Goal: Task Accomplishment & Management: Use online tool/utility

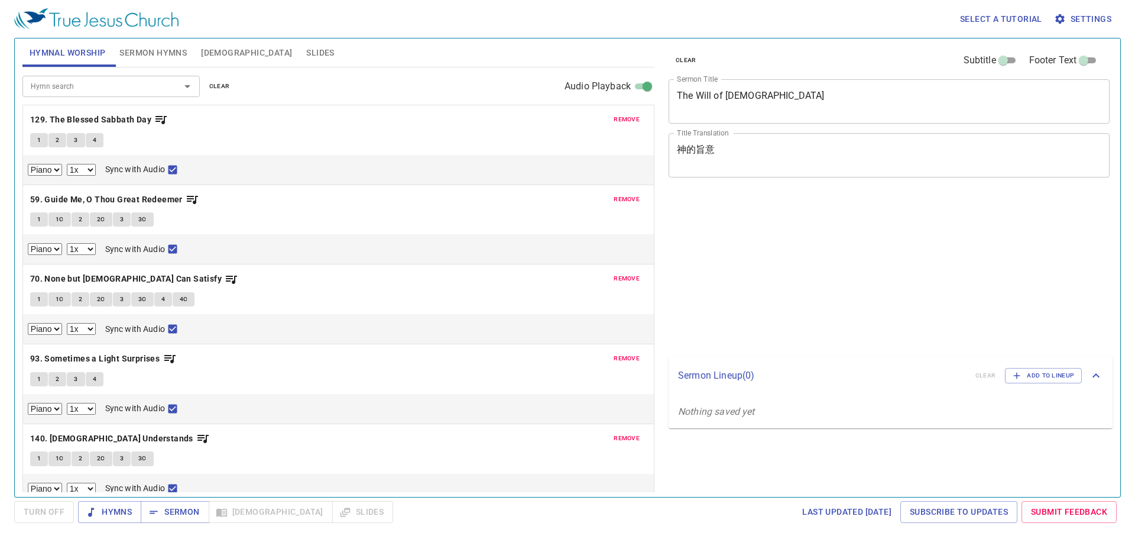
select select "1"
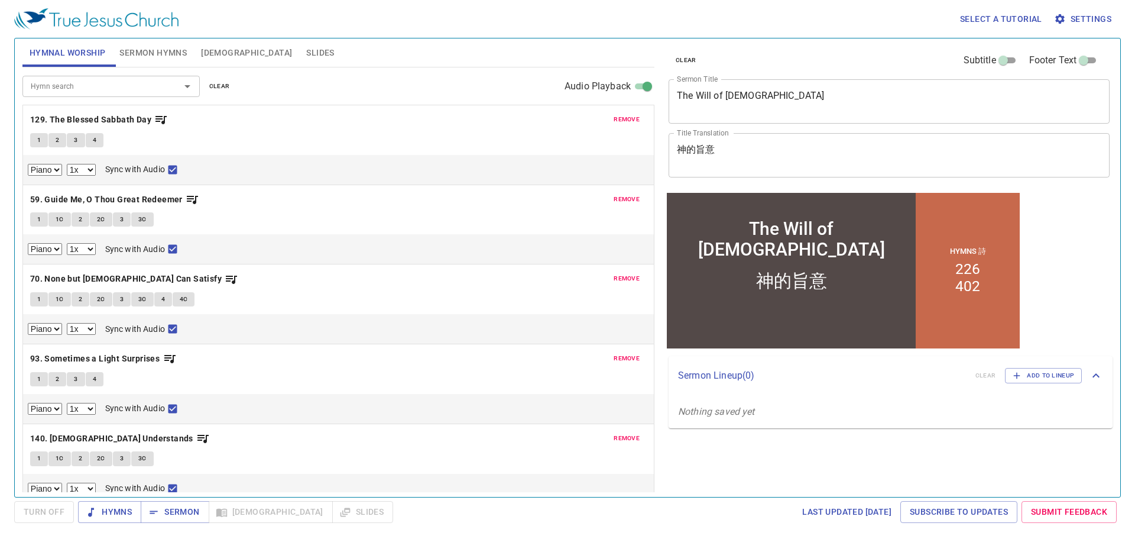
click at [224, 88] on span "clear" at bounding box center [219, 86] width 21 height 11
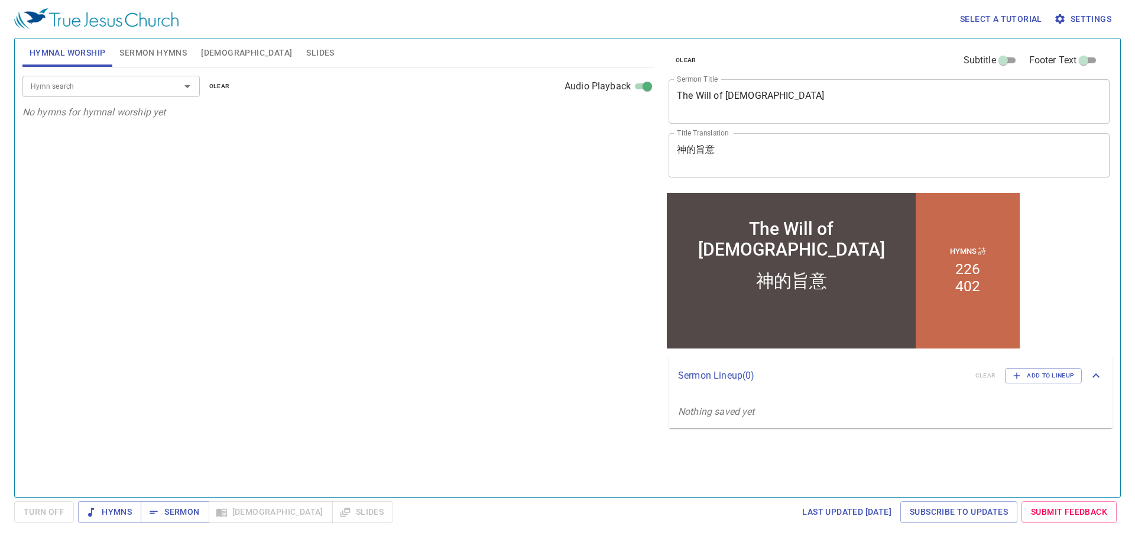
click at [688, 56] on span "clear" at bounding box center [686, 60] width 21 height 11
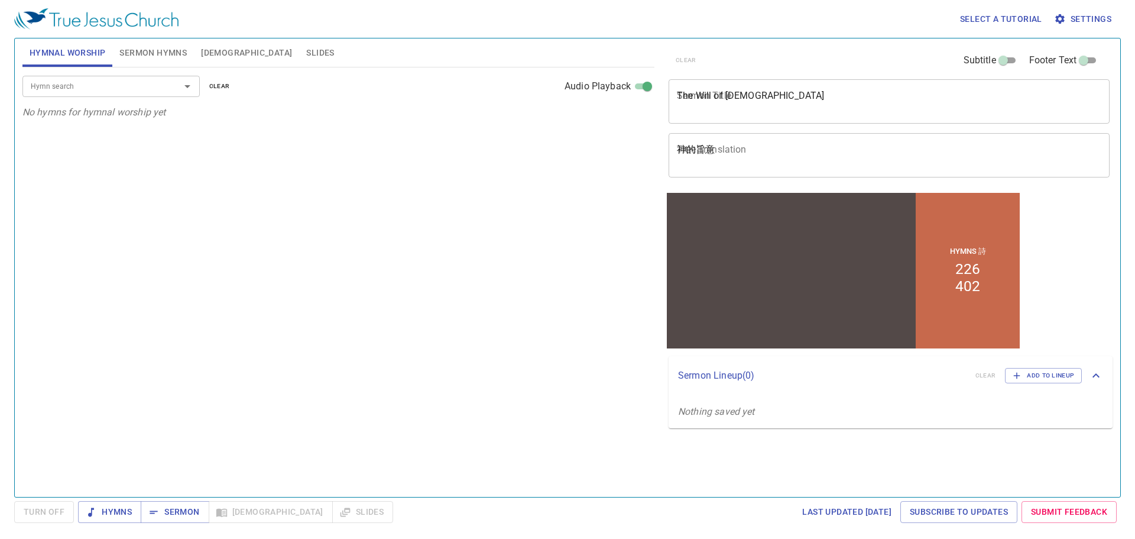
click at [712, 145] on textarea "神的旨意" at bounding box center [889, 155] width 425 height 22
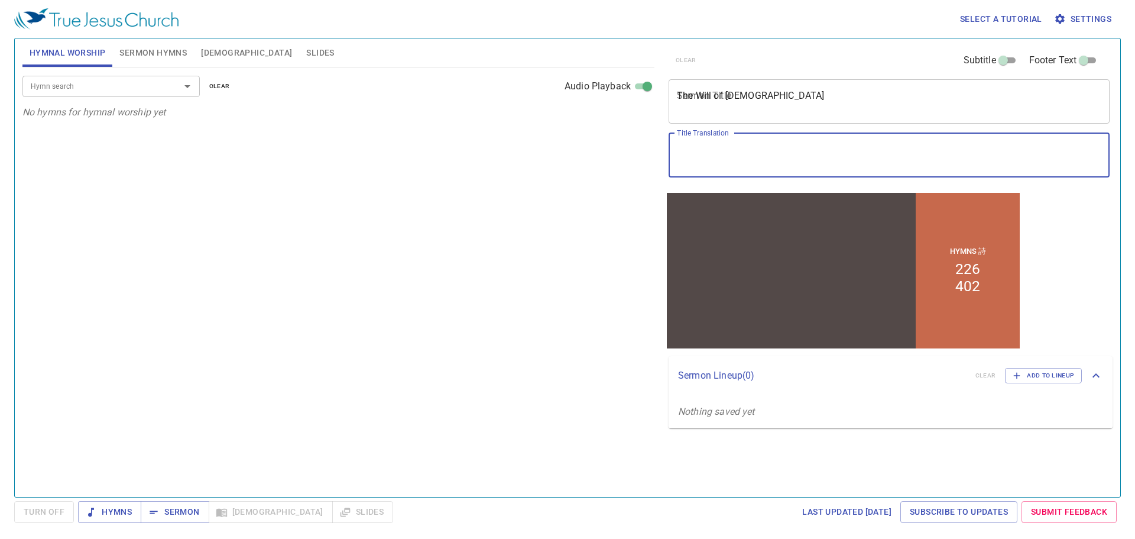
paste textarea "早禱會"
type textarea "早禱會"
click at [724, 116] on div "The Will of God x Sermon Title" at bounding box center [889, 101] width 441 height 44
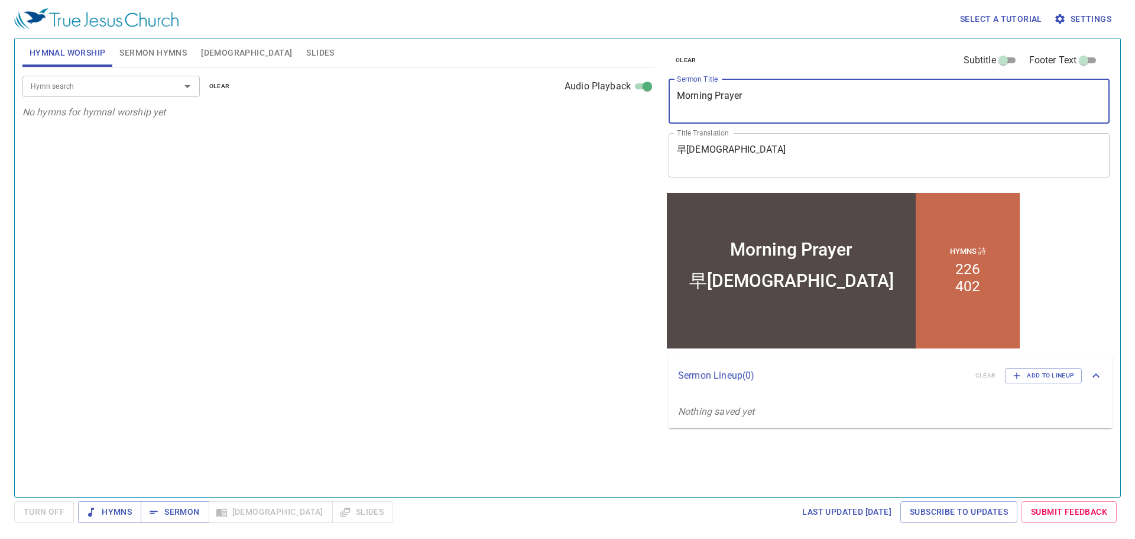
type textarea "Morning Prayer"
click at [249, 112] on p "No hymns for hymnal worship yet" at bounding box center [338, 112] width 632 height 14
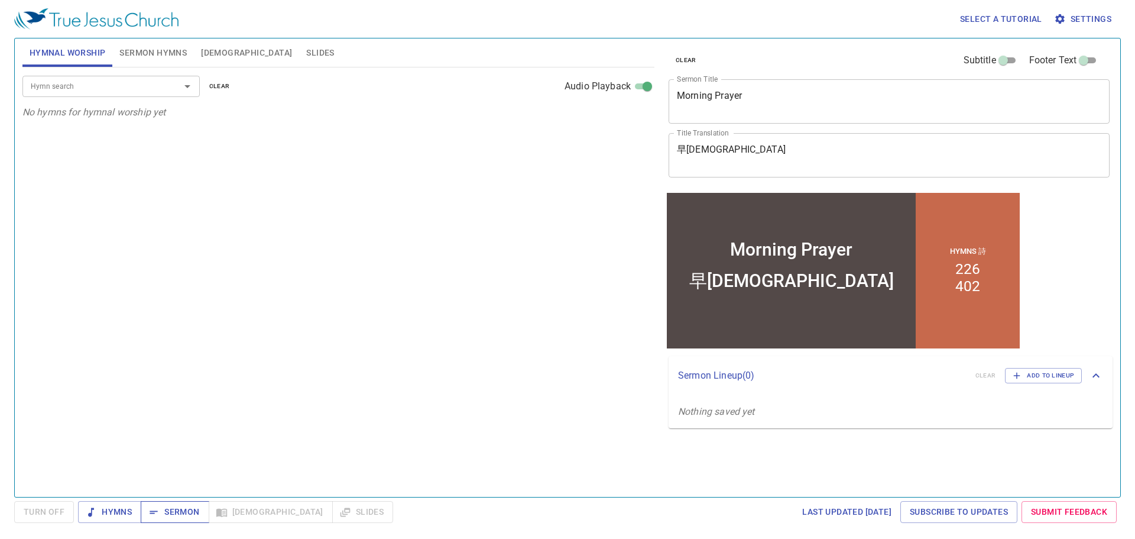
click at [179, 514] on span "Sermon" at bounding box center [174, 511] width 49 height 15
click at [271, 324] on div "Hymn search Hymn search clear Audio Playback No hymns for hymnal worship yet" at bounding box center [338, 276] width 632 height 419
click at [226, 194] on div "Hymn search Hymn search clear Audio Playback No hymns for hymnal worship yet" at bounding box center [338, 276] width 632 height 419
click at [153, 56] on span "Sermon Hymns" at bounding box center [152, 53] width 67 height 15
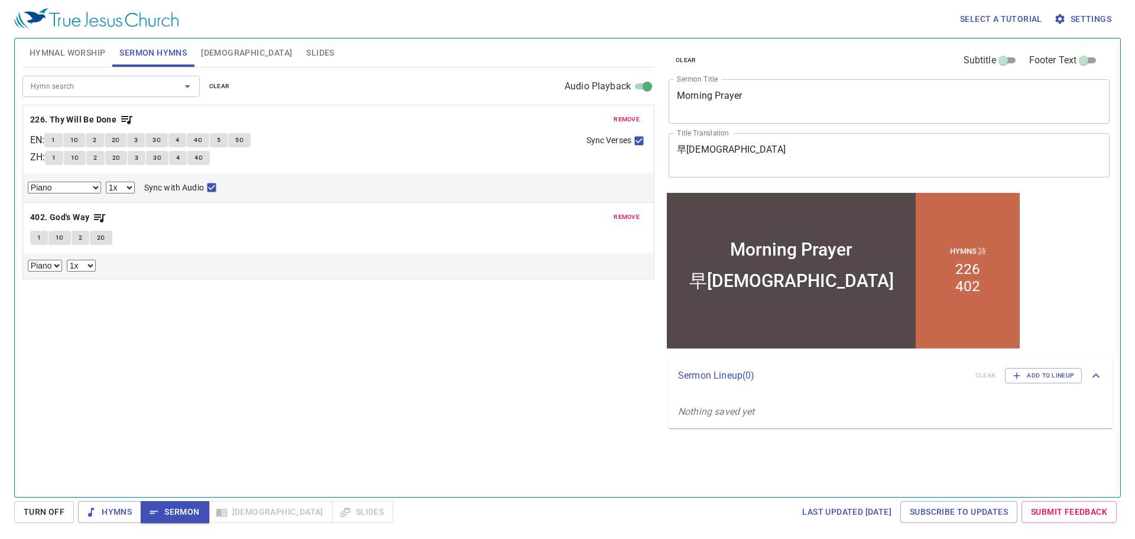
click at [222, 85] on span "clear" at bounding box center [219, 86] width 21 height 11
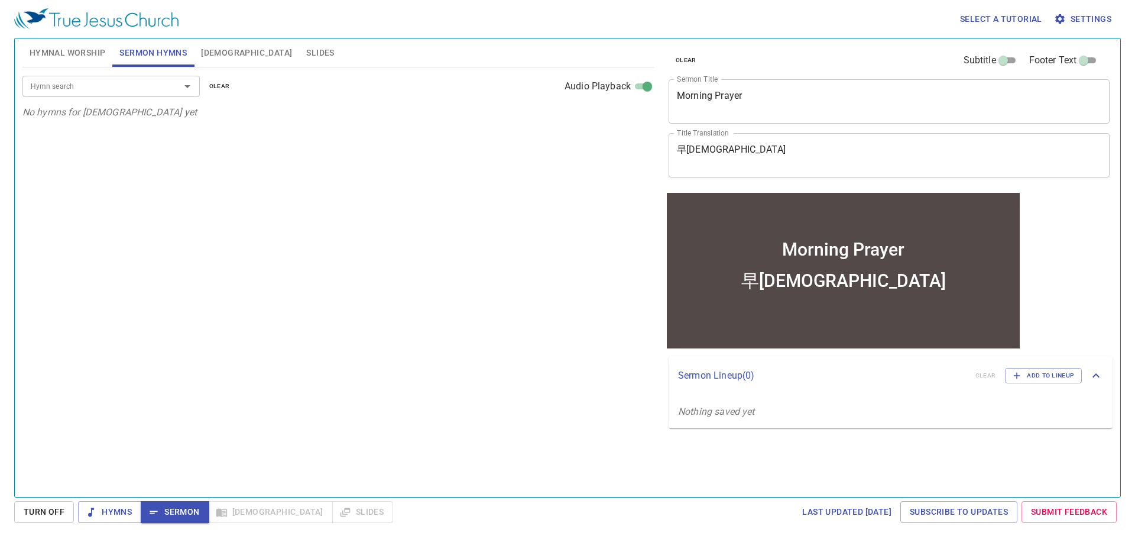
click at [85, 92] on input "Hymn search" at bounding box center [93, 86] width 135 height 14
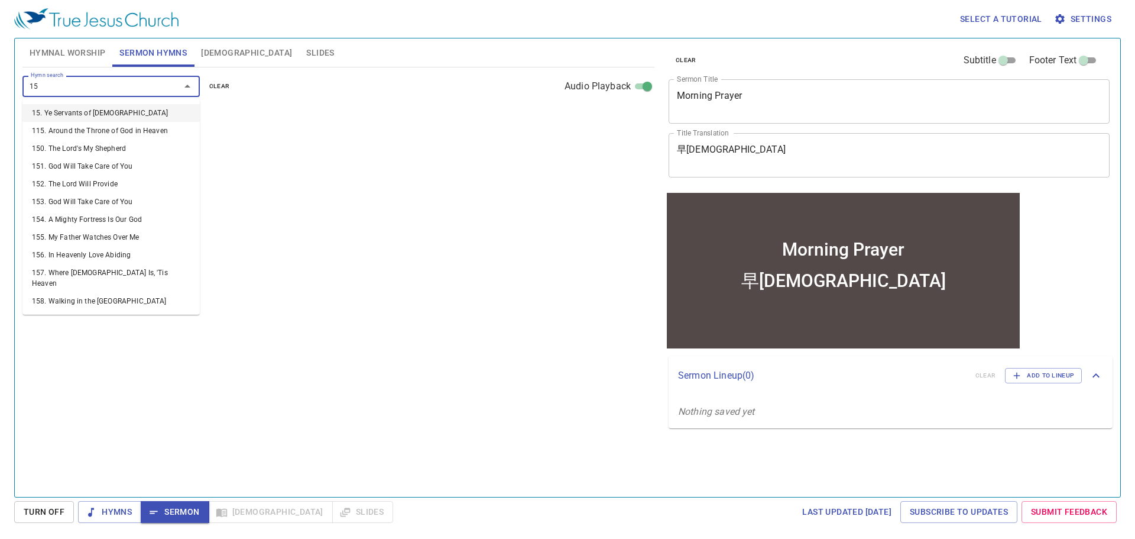
type input "159"
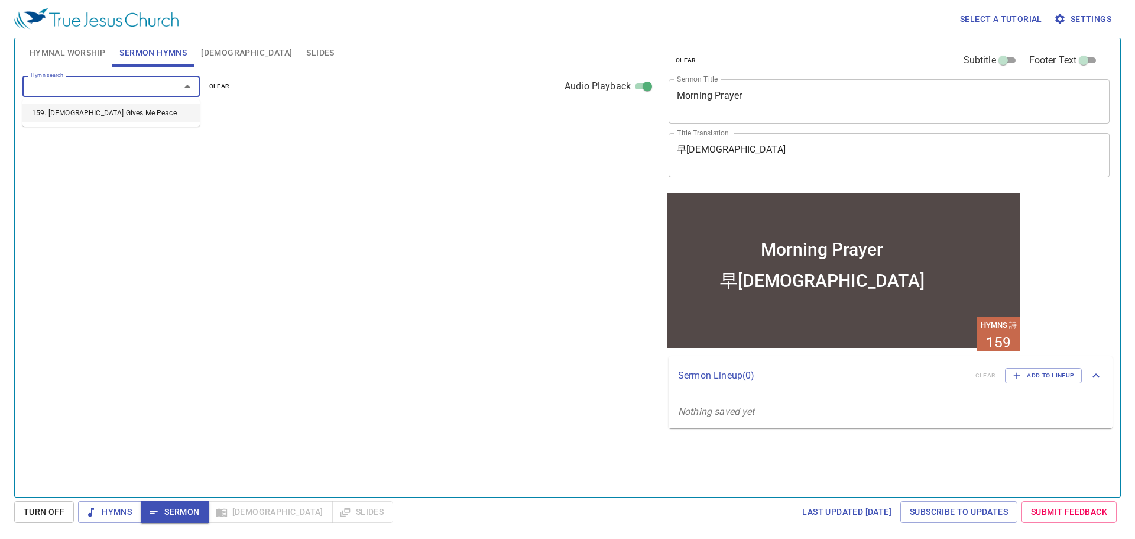
select select "1"
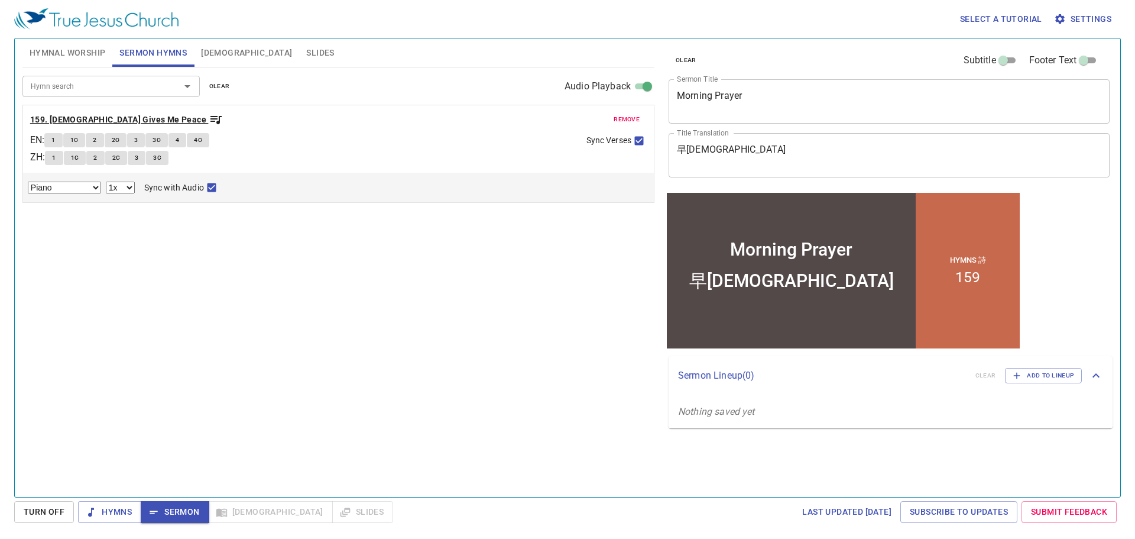
click at [74, 119] on b "159. Jesus Gives Me Peace" at bounding box center [118, 119] width 176 height 15
click at [55, 135] on span "1" at bounding box center [53, 140] width 4 height 11
checkbox input "false"
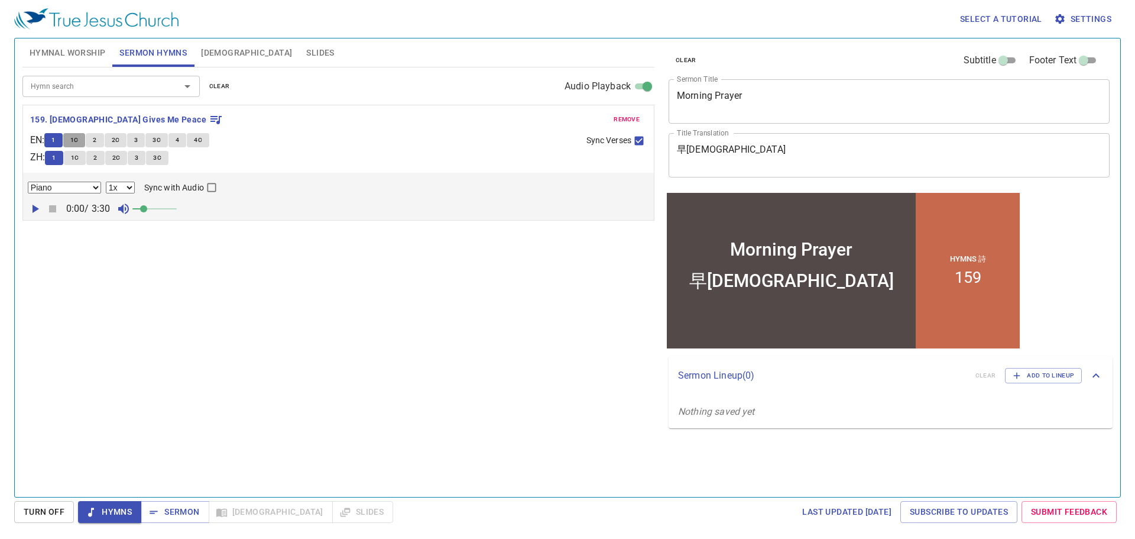
click at [79, 143] on span "1C" at bounding box center [74, 140] width 8 height 11
click at [96, 142] on button "2" at bounding box center [95, 140] width 18 height 14
click at [120, 143] on span "2C" at bounding box center [116, 140] width 8 height 11
click at [138, 143] on span "3" at bounding box center [136, 140] width 4 height 11
click at [158, 145] on span "3C" at bounding box center [157, 140] width 8 height 11
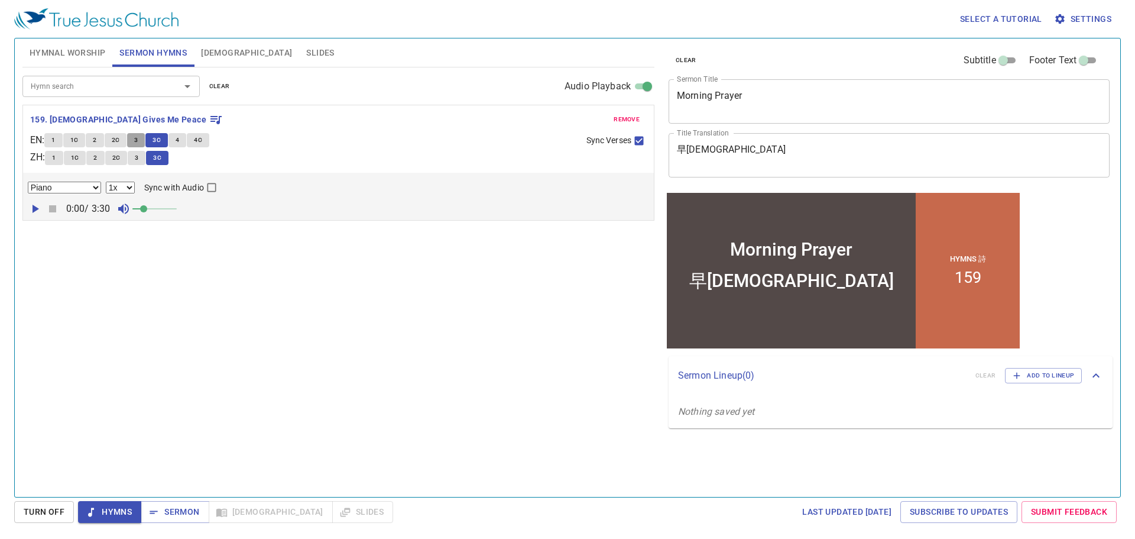
click at [145, 144] on button "3" at bounding box center [136, 140] width 18 height 14
click at [161, 145] on span "3C" at bounding box center [157, 140] width 8 height 11
click at [179, 144] on span "4" at bounding box center [178, 140] width 4 height 11
click at [197, 142] on button "4C" at bounding box center [198, 140] width 22 height 14
click at [173, 504] on button "Sermon" at bounding box center [175, 512] width 68 height 22
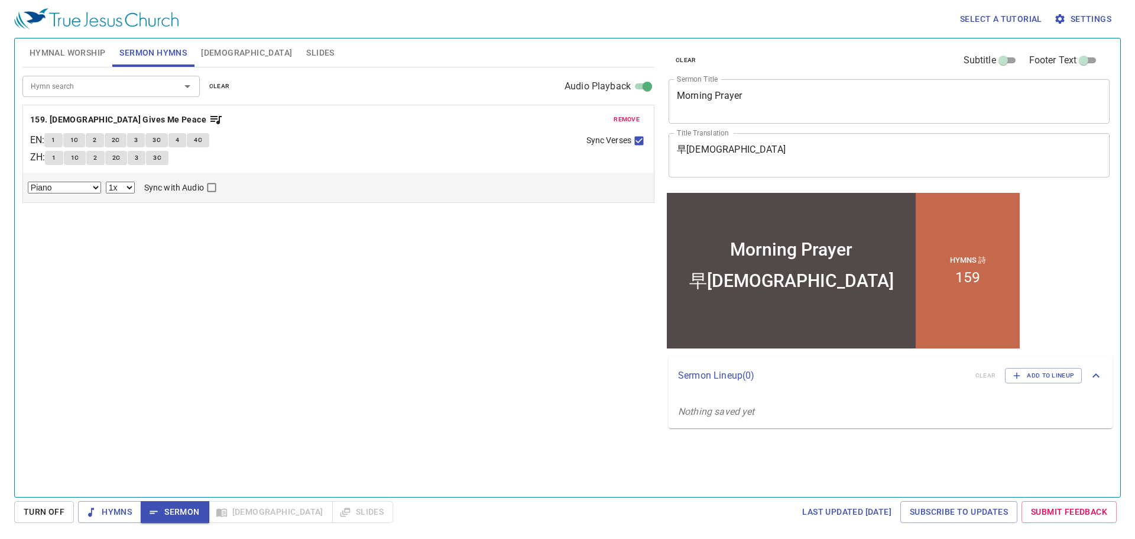
click at [211, 50] on span "[DEMOGRAPHIC_DATA]" at bounding box center [246, 53] width 91 height 15
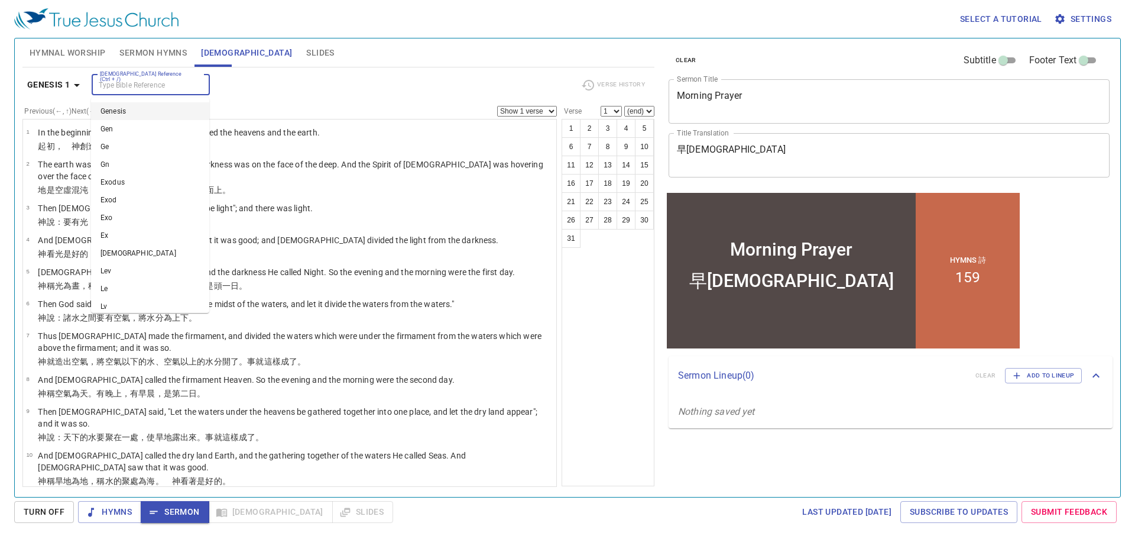
click at [161, 85] on input "[DEMOGRAPHIC_DATA] Reference (Ctrl + /)" at bounding box center [141, 85] width 92 height 14
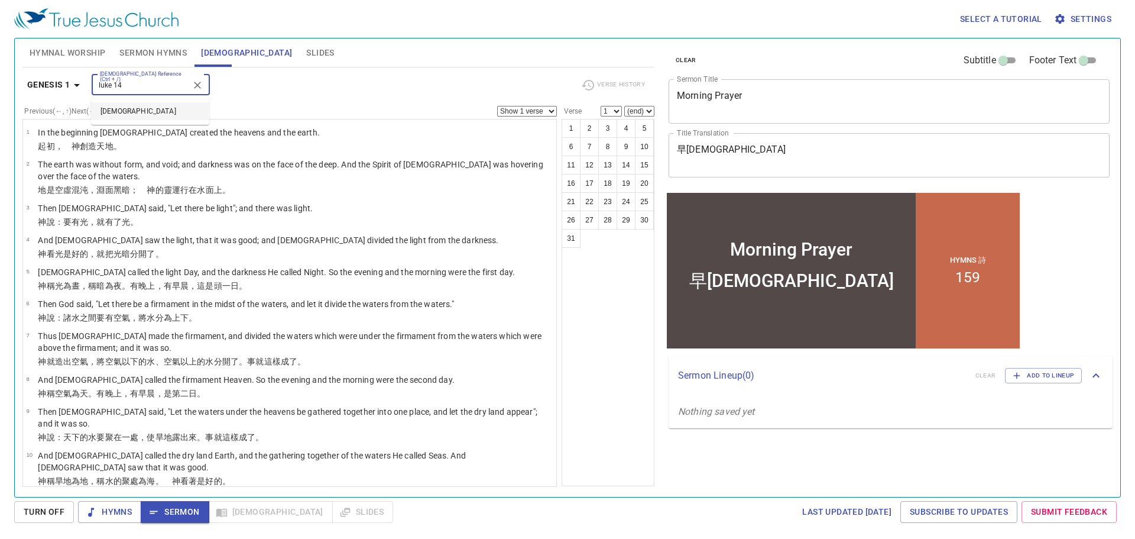
type input "luke 14"
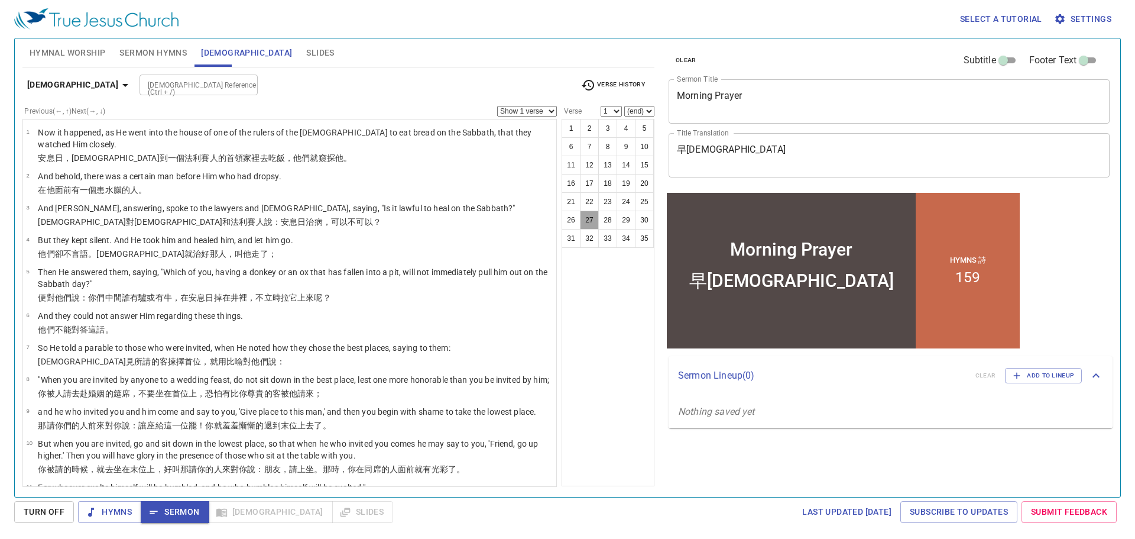
click at [593, 217] on button "27" at bounding box center [589, 220] width 19 height 19
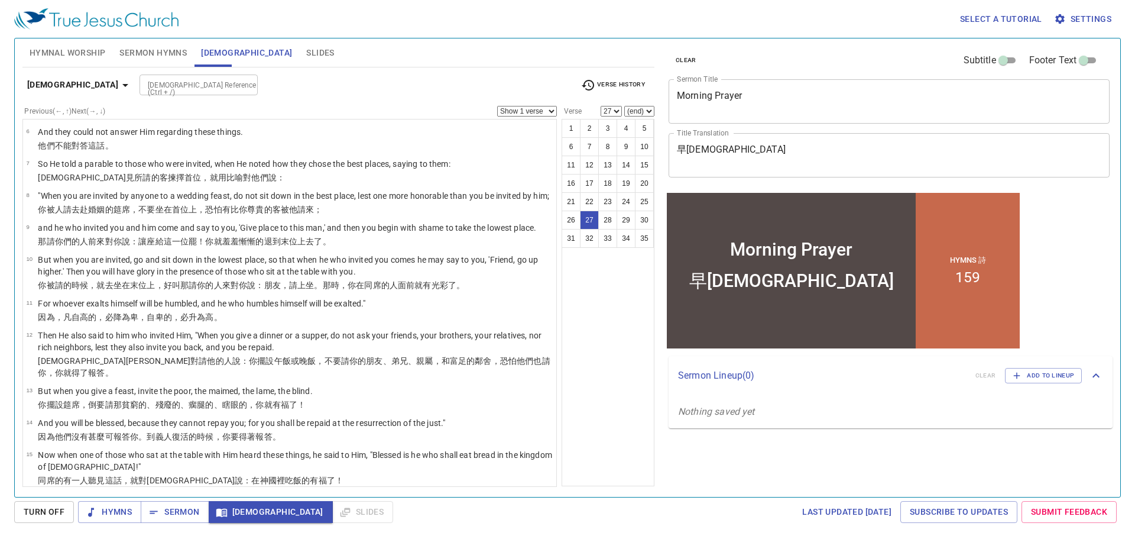
scroll to position [183, 0]
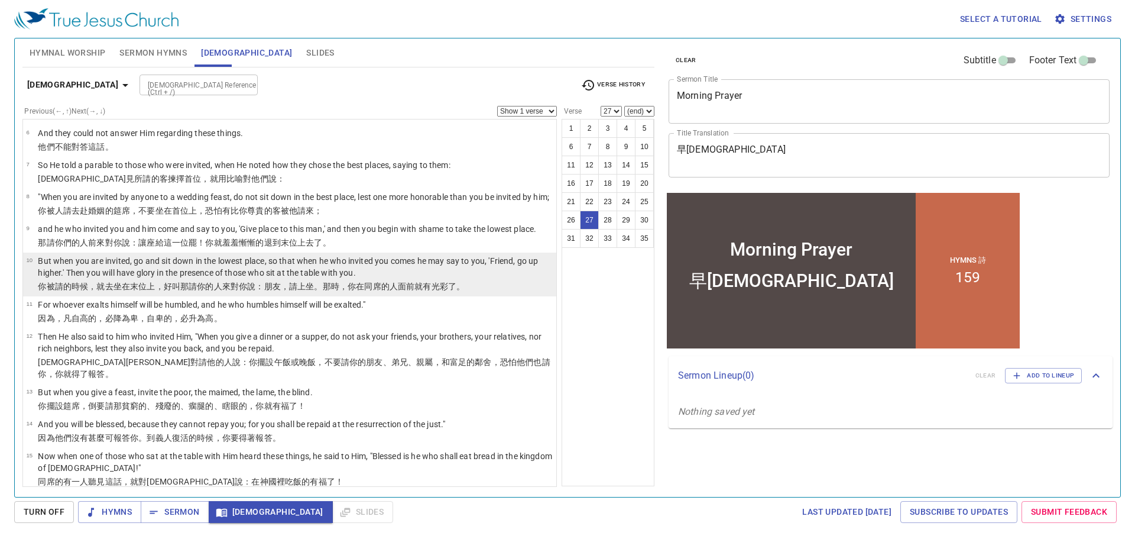
click at [147, 278] on p "But when you are invited, go and sit down in the lowest place, so that when he …" at bounding box center [295, 267] width 515 height 24
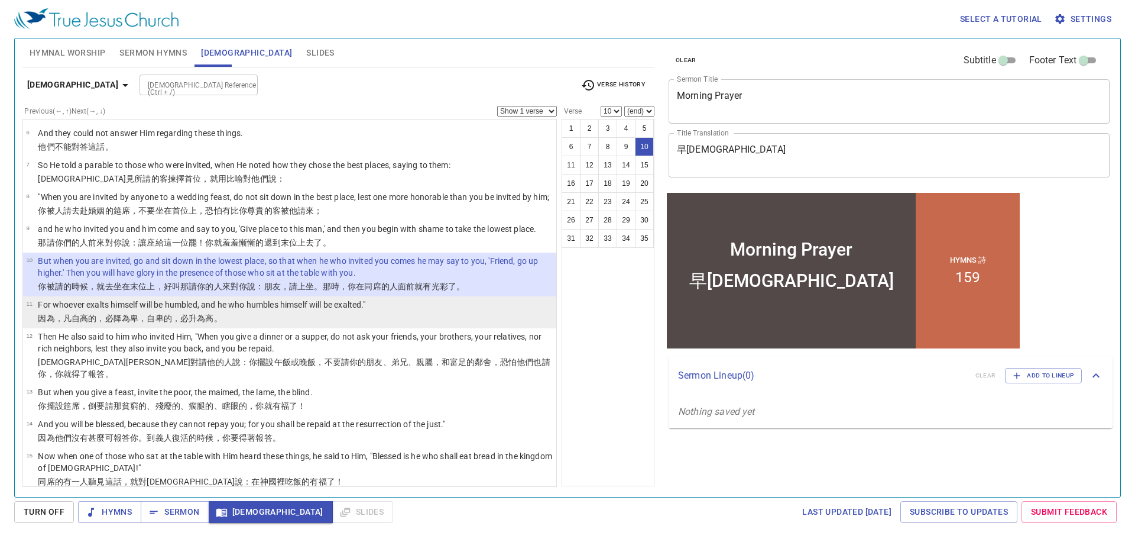
click at [141, 310] on p "For whoever exalts himself will be humbled, and he who humbles himself will be …" at bounding box center [202, 305] width 328 height 12
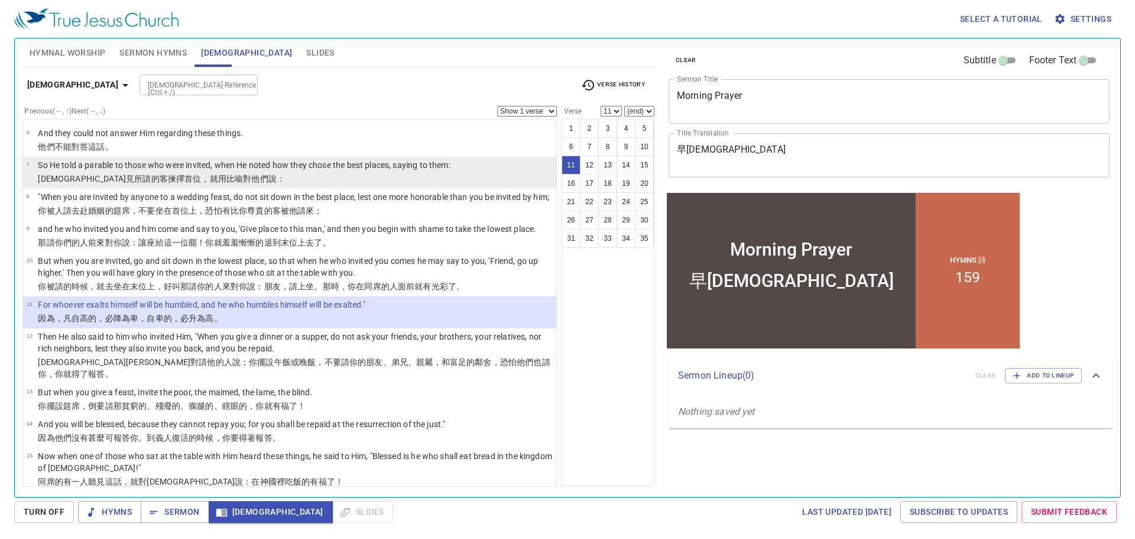
click at [201, 177] on wg4411 "，就用比喻 對 他們 說 ：" at bounding box center [243, 178] width 84 height 9
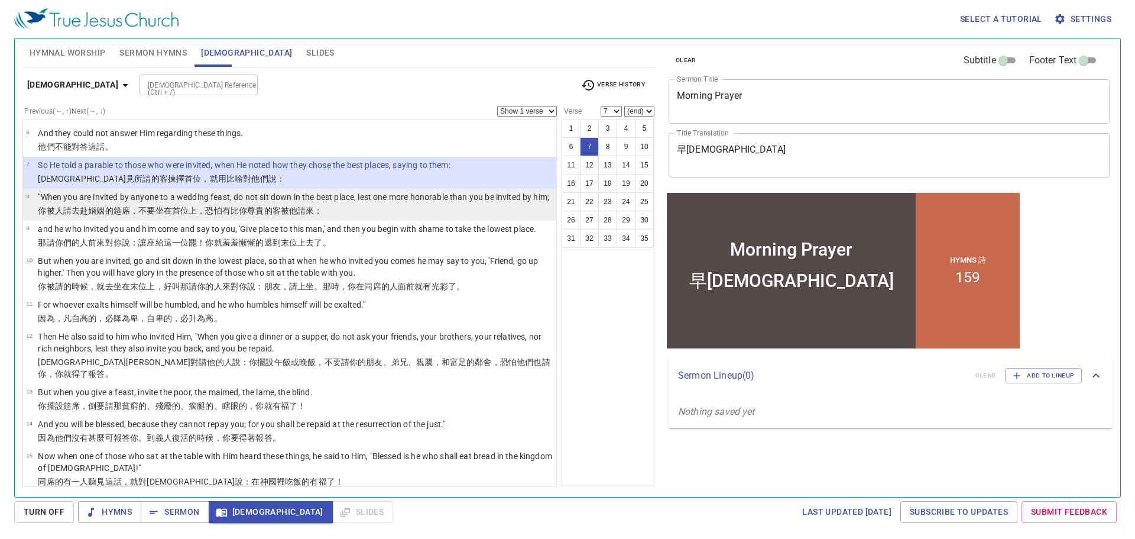
click at [158, 215] on wg3361 "坐 在 首位 上，恐怕 有比你 尊貴 的客被 他 請來 ；" at bounding box center [239, 210] width 167 height 9
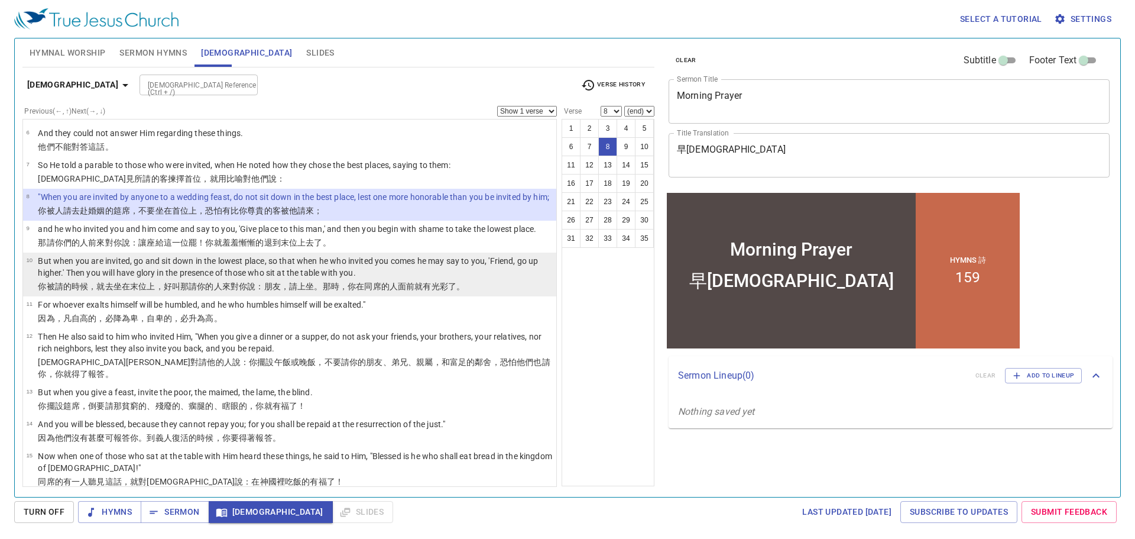
click at [156, 264] on li "10 But when you are invited, go and sit down in the lowest place, so that when …" at bounding box center [289, 274] width 533 height 44
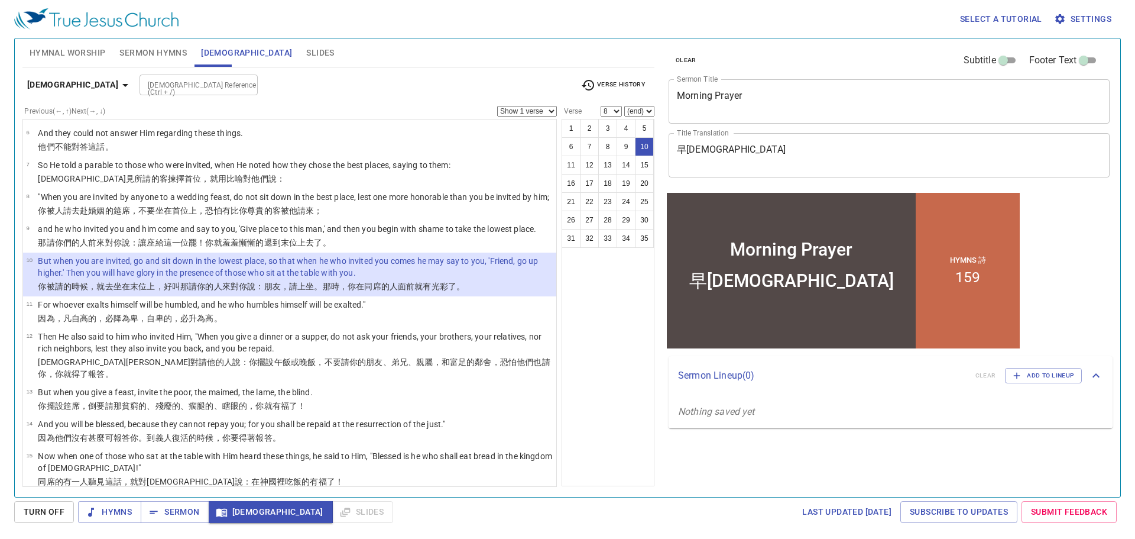
select select "10"
click at [143, 83] on input "[DEMOGRAPHIC_DATA] Reference (Ctrl + /)" at bounding box center [189, 85] width 92 height 14
type input "romans 12"
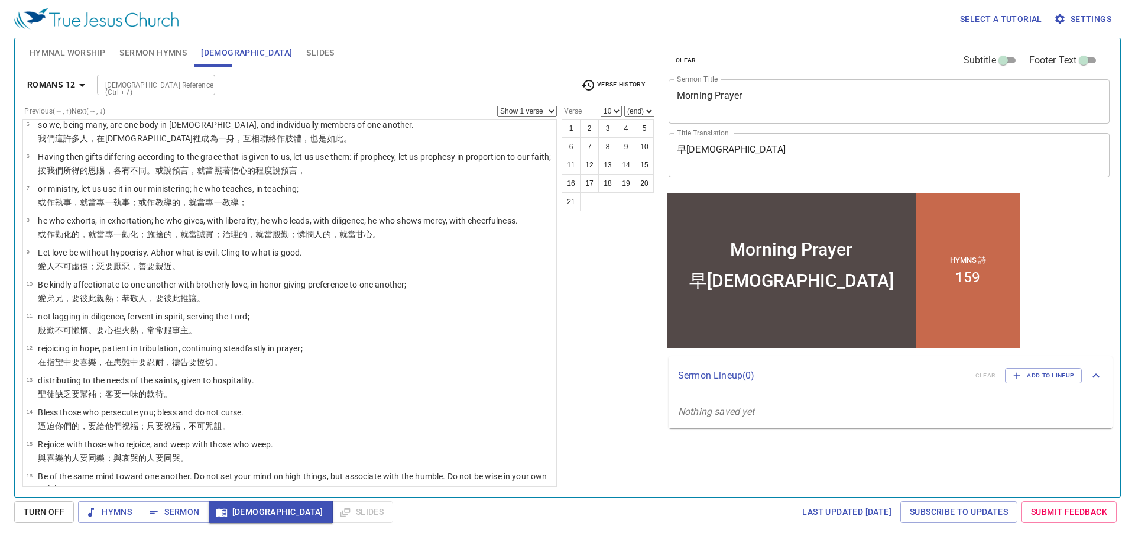
scroll to position [0, 0]
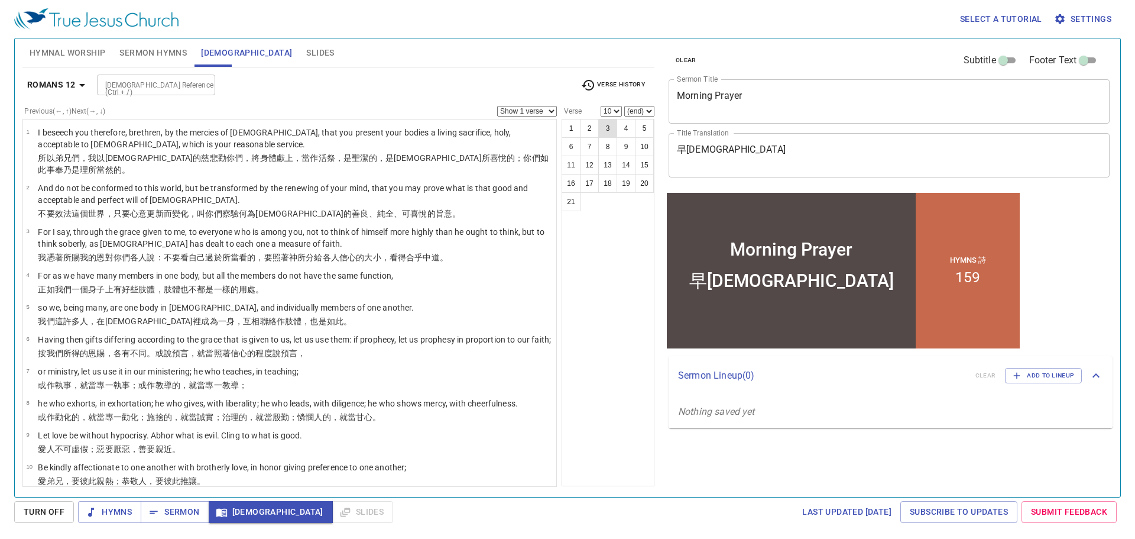
click at [604, 124] on button "3" at bounding box center [607, 128] width 19 height 19
select select "3"
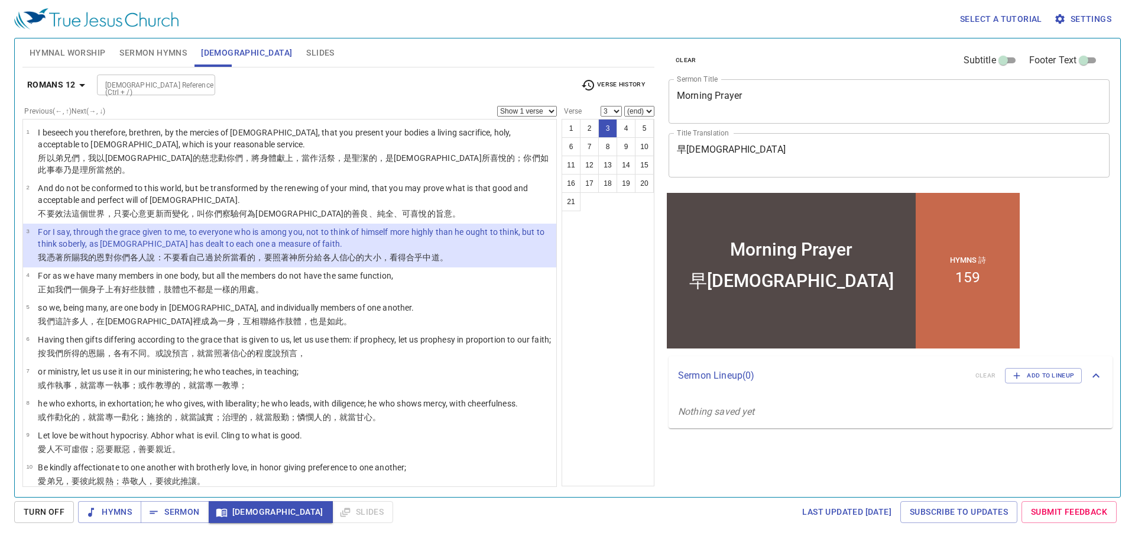
click at [147, 84] on input "[DEMOGRAPHIC_DATA] Reference (Ctrl + /)" at bounding box center [147, 85] width 92 height 14
type input "1 pet 5"
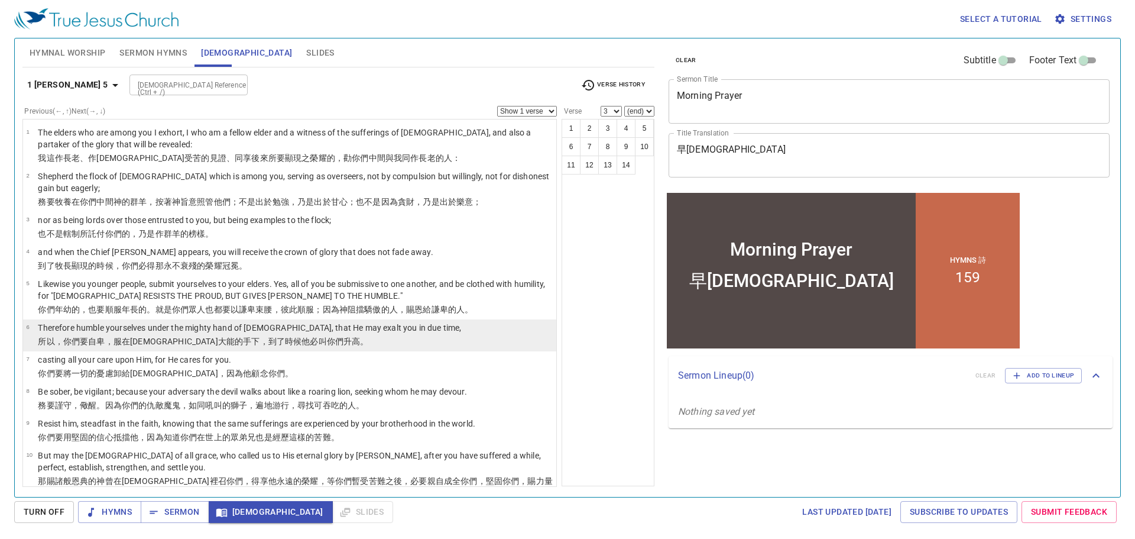
click at [111, 323] on p "Therefore humble yourselves under the mighty hand of God, that He may exalt you…" at bounding box center [249, 328] width 423 height 12
select select "6"
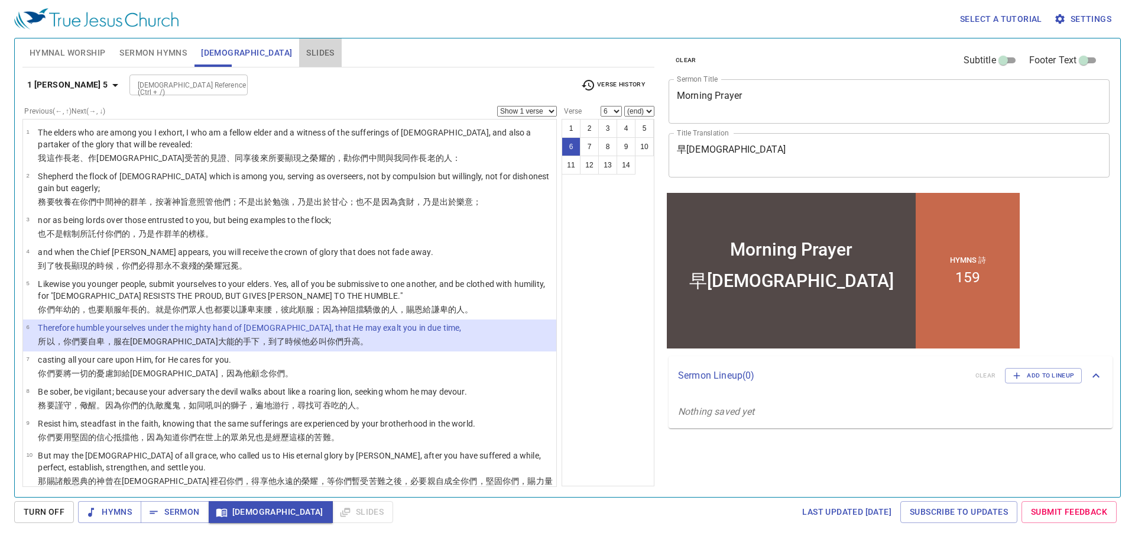
click at [306, 50] on span "Slides" at bounding box center [320, 53] width 28 height 15
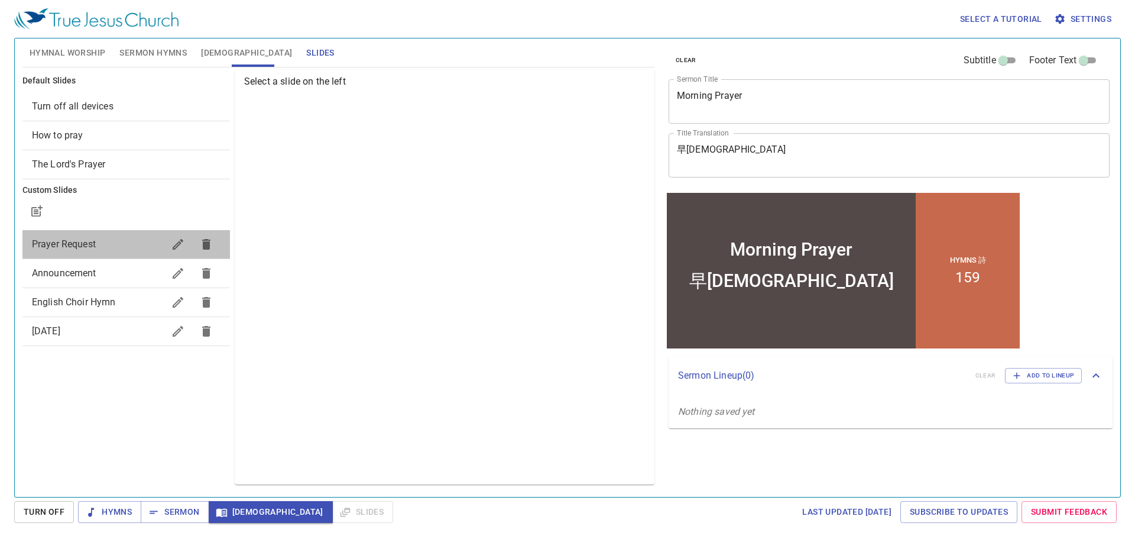
click at [123, 247] on span "Prayer Request" at bounding box center [98, 244] width 132 height 14
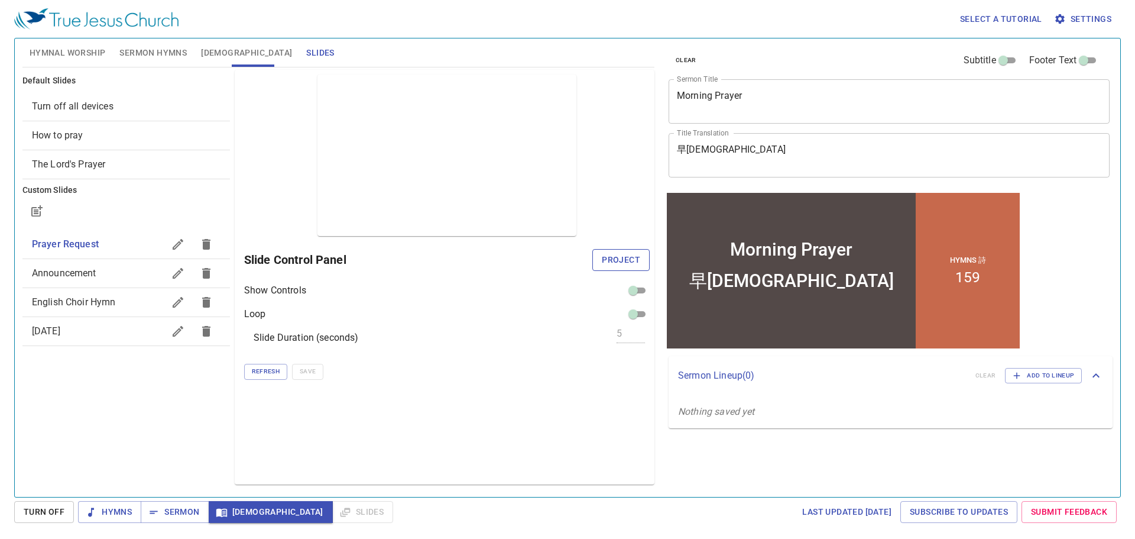
click at [608, 260] on span "Project" at bounding box center [621, 259] width 38 height 15
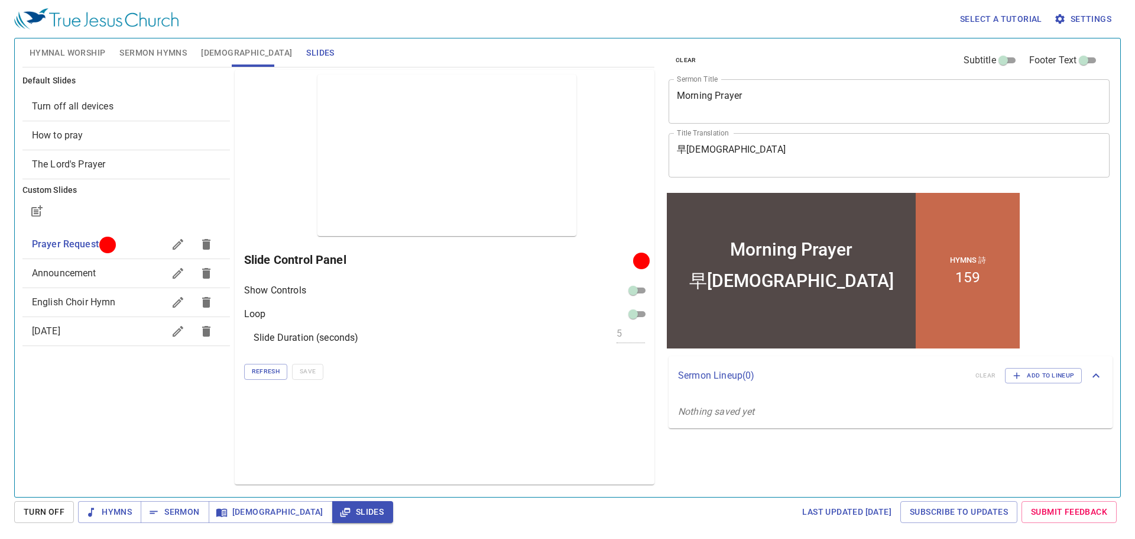
click at [775, 414] on p "Nothing saved yet" at bounding box center [891, 411] width 444 height 33
click at [1044, 378] on span "Add to Lineup" at bounding box center [1043, 375] width 61 height 11
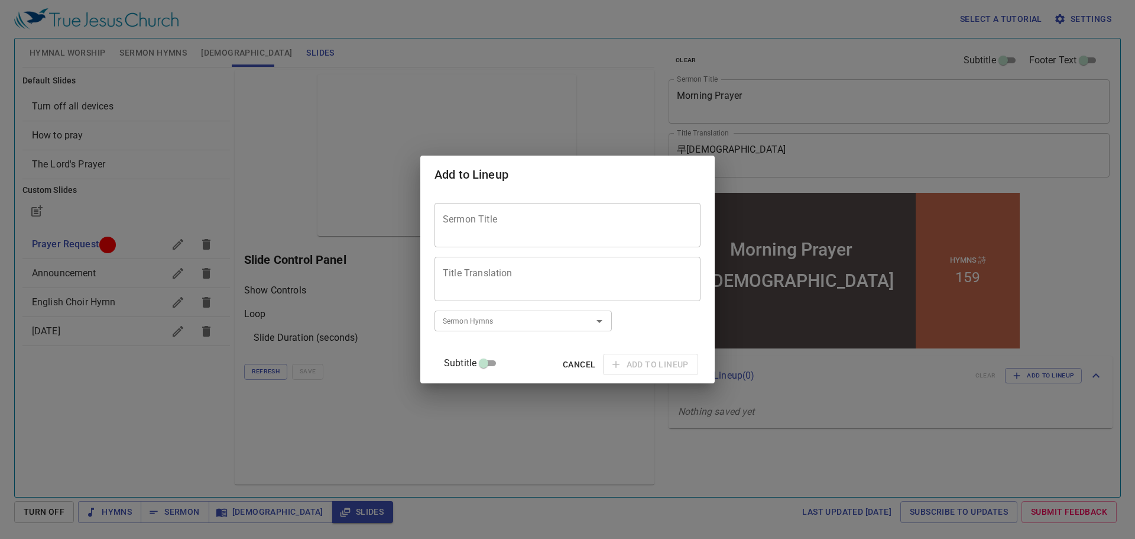
click at [617, 229] on textarea "Sermon Title" at bounding box center [568, 224] width 250 height 22
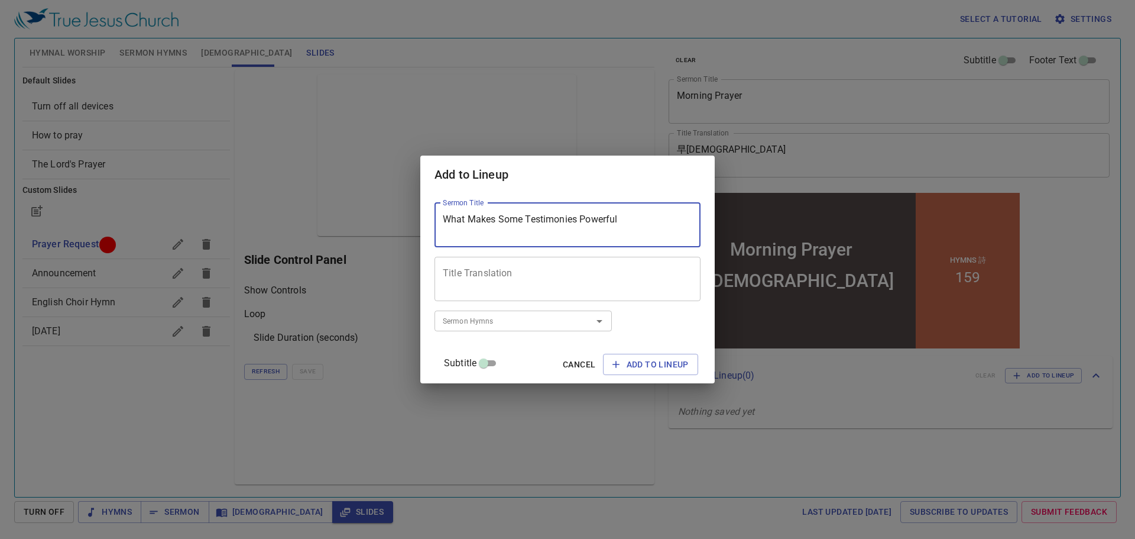
click at [592, 323] on div at bounding box center [591, 321] width 31 height 17
type textarea "What Makes Some Testimonies Powerful"
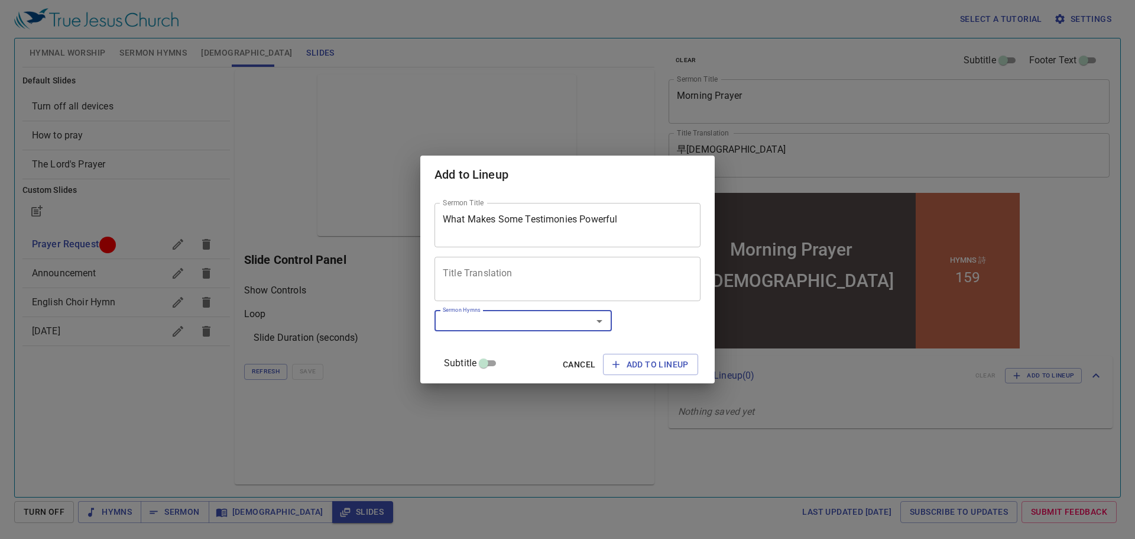
type input "2"
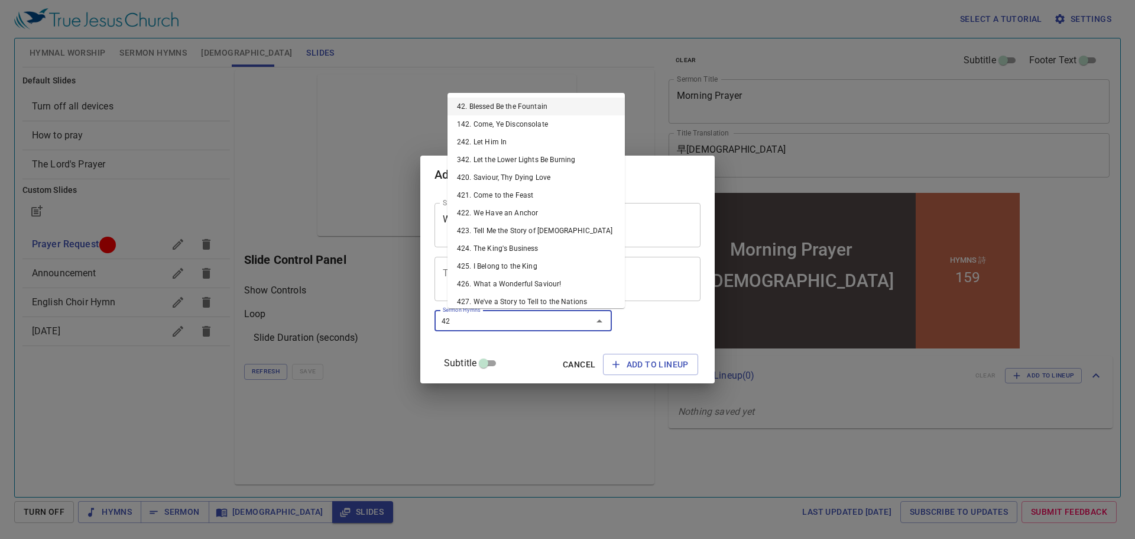
type input "427"
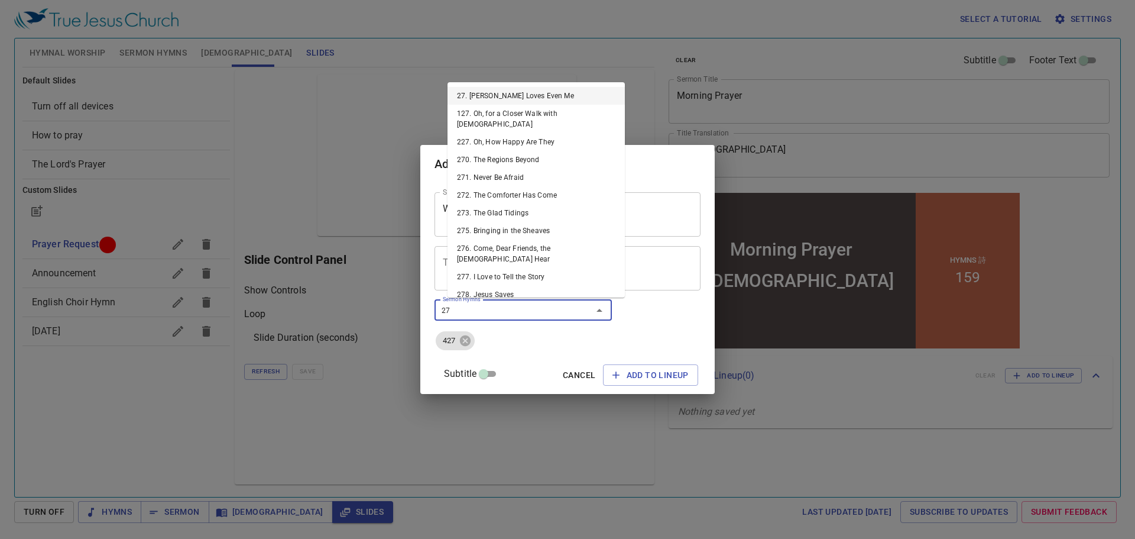
type input "277"
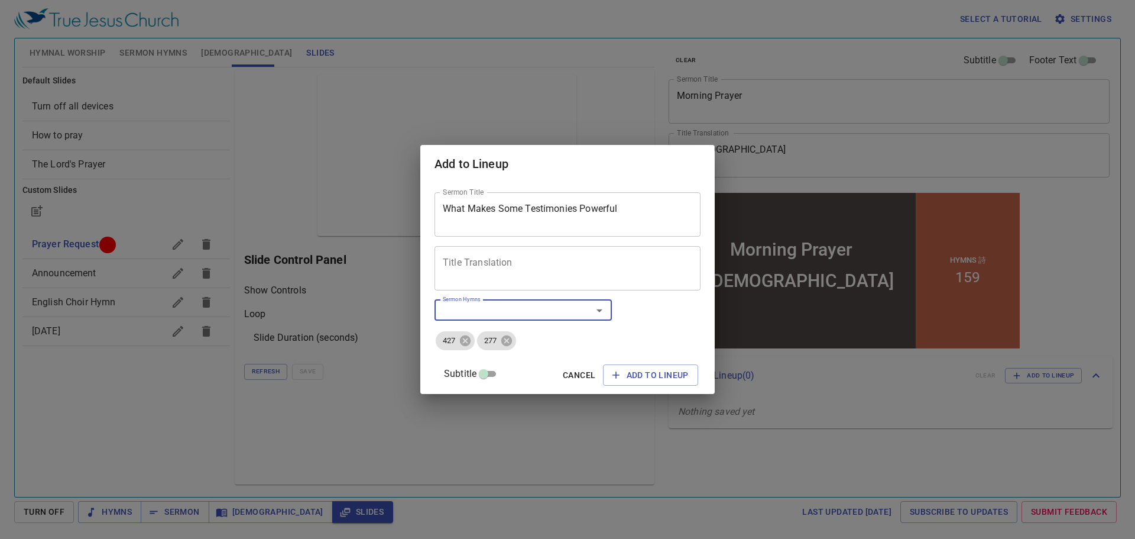
click at [480, 261] on textarea "Title Translation" at bounding box center [568, 268] width 250 height 22
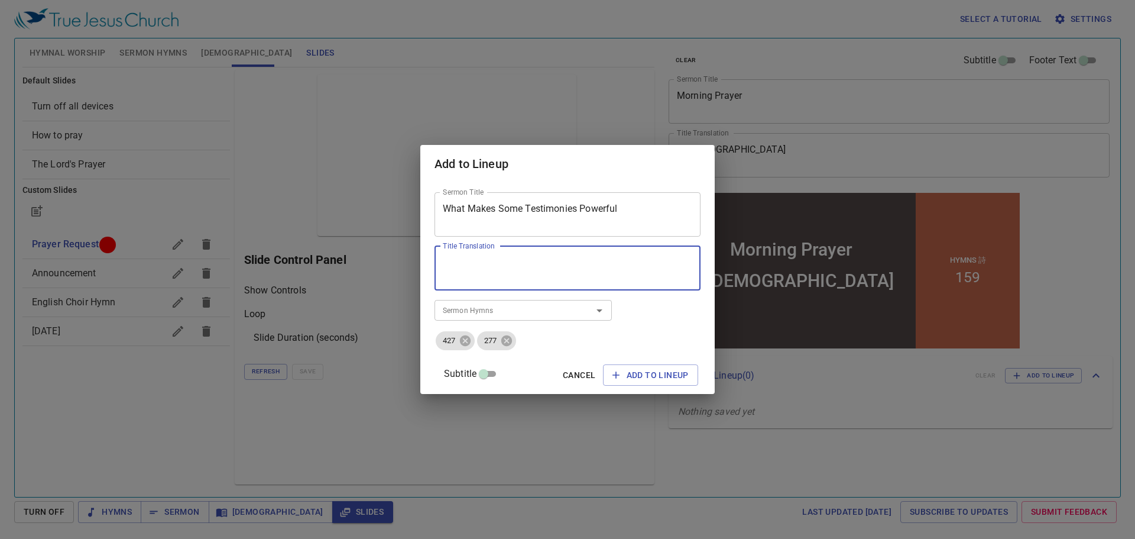
paste textarea "一些見證為何如此有力量"
type textarea "一些見證為何如此有力量"
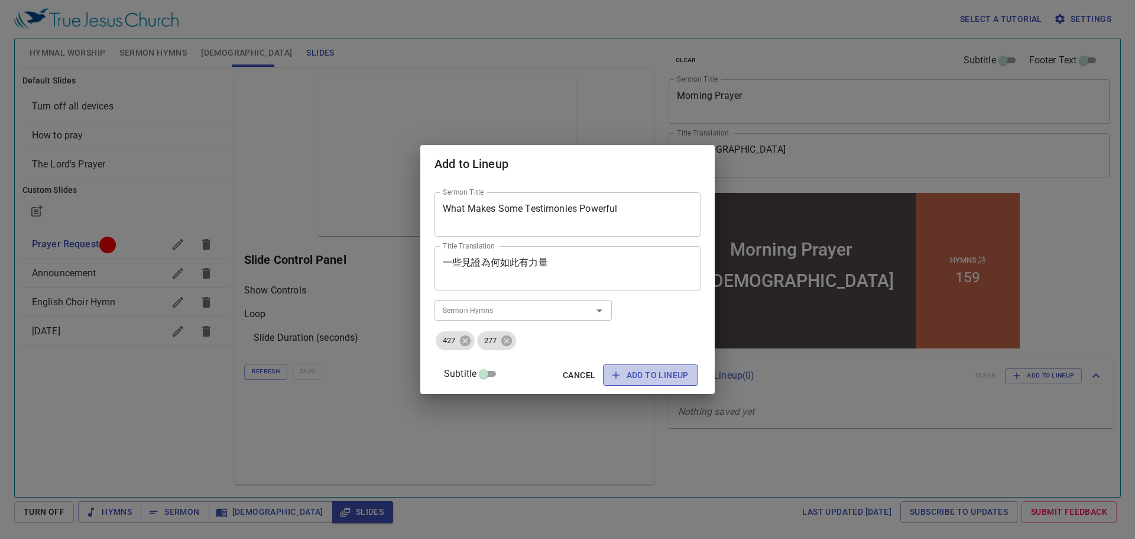
click at [616, 372] on span "Add to Lineup" at bounding box center [651, 375] width 76 height 15
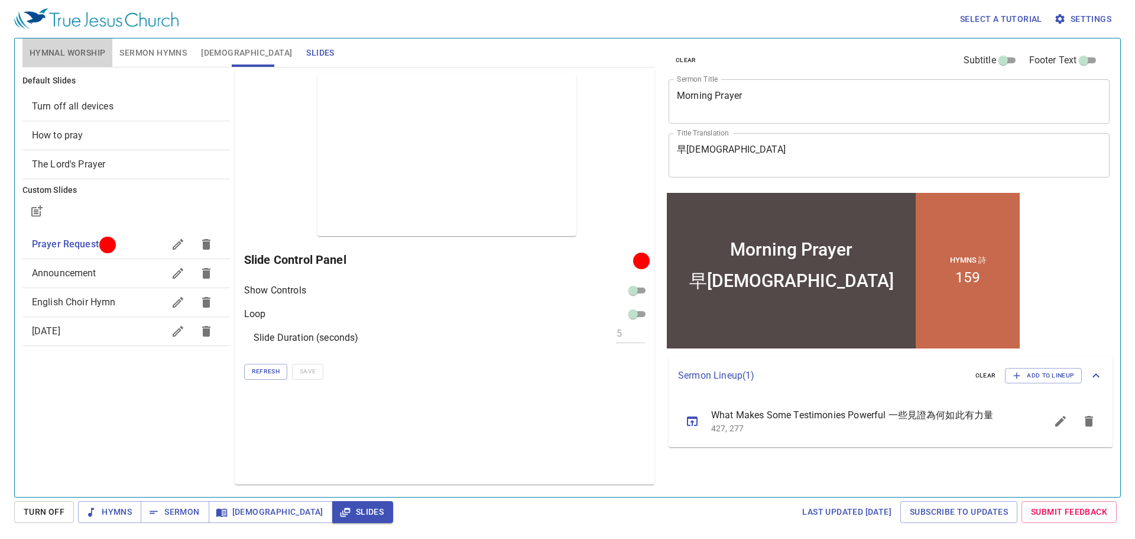
click at [91, 53] on span "Hymnal Worship" at bounding box center [68, 53] width 76 height 15
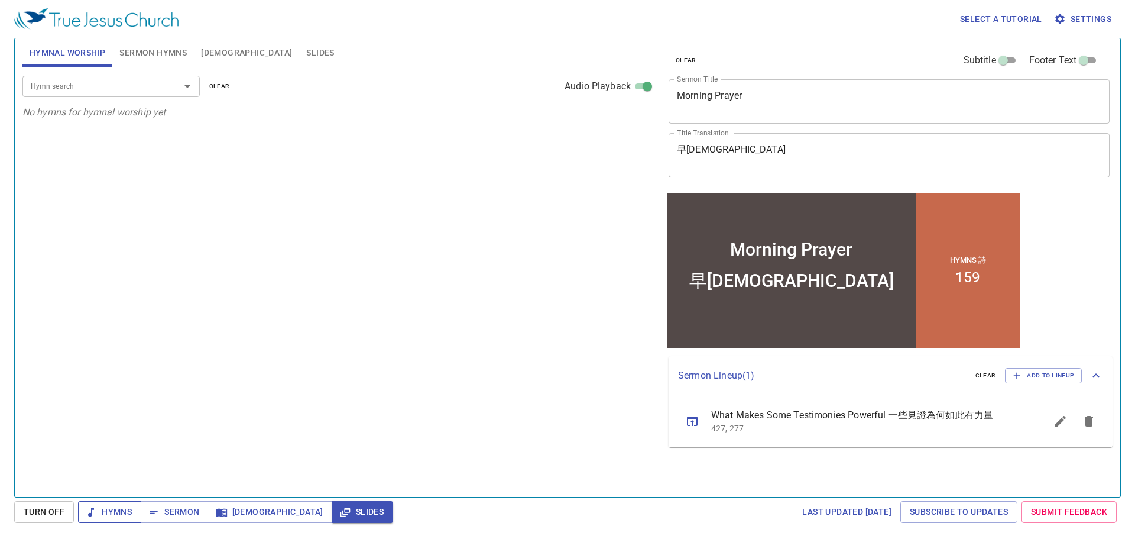
click at [121, 517] on span "Hymns" at bounding box center [110, 511] width 44 height 15
click at [109, 84] on input "Hymn search" at bounding box center [93, 86] width 135 height 14
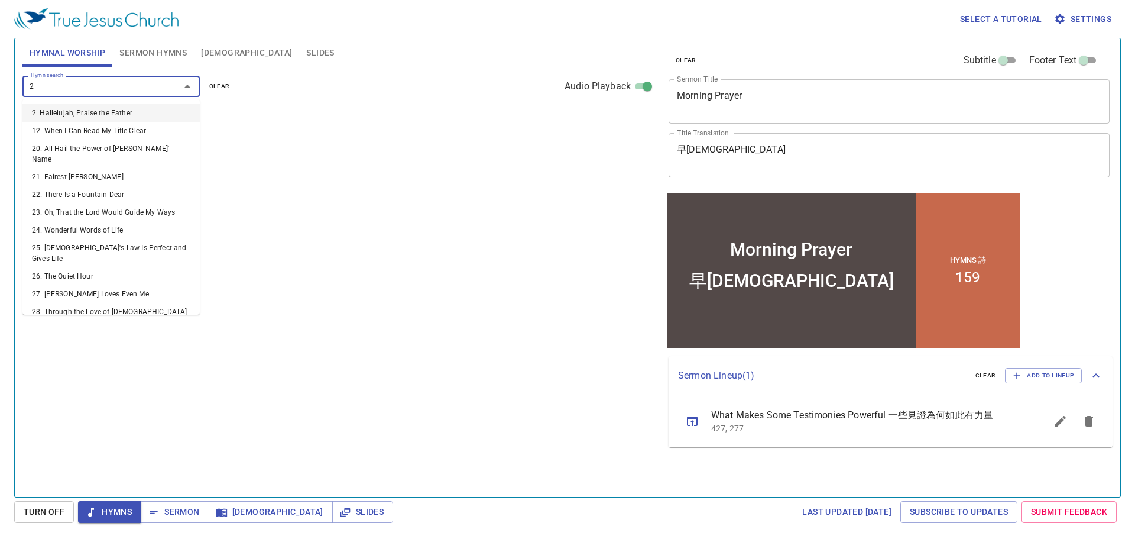
type input "27"
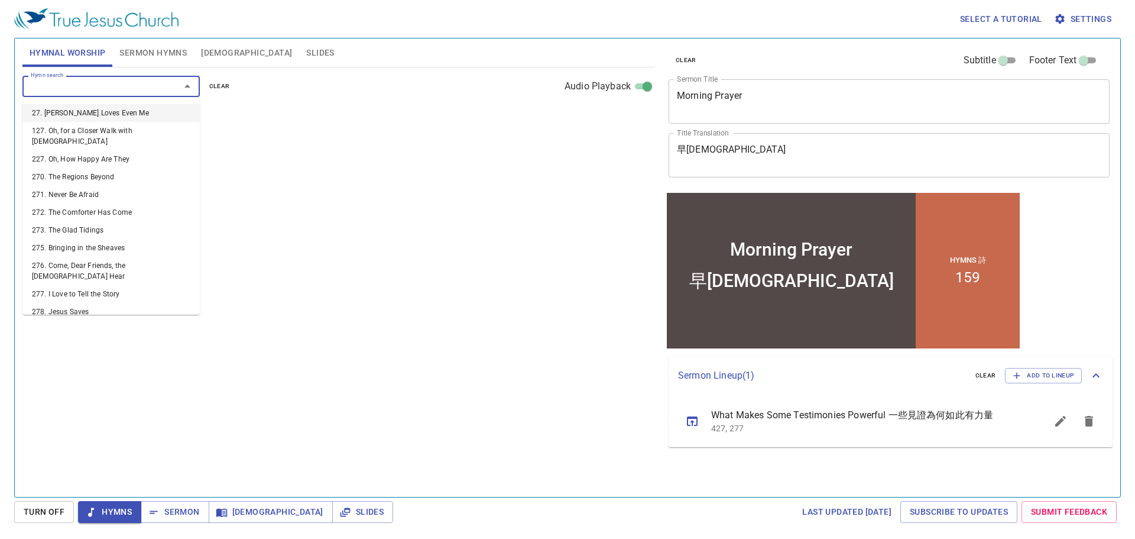
select select "1"
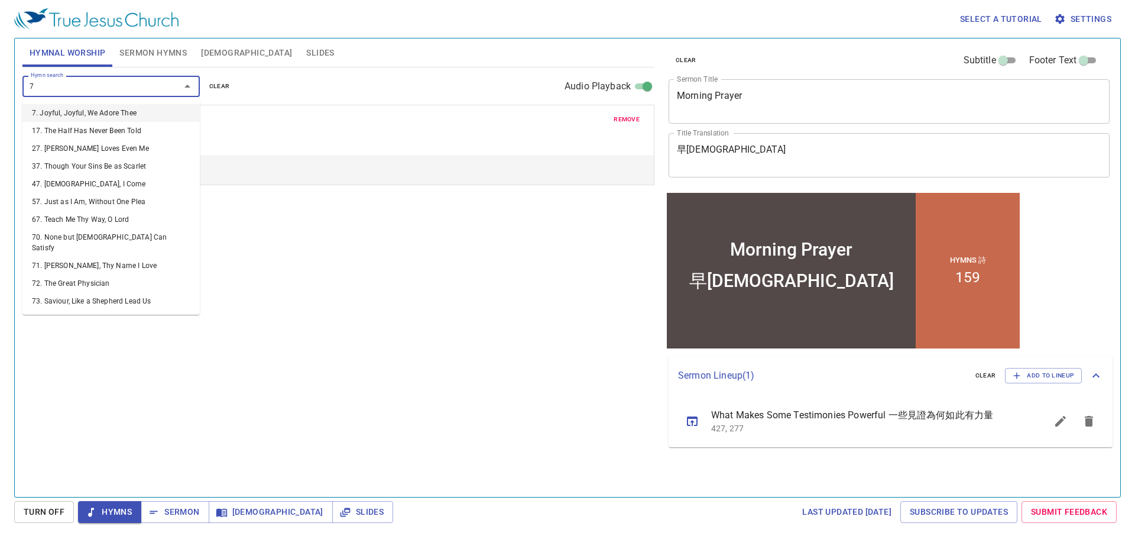
type input "70"
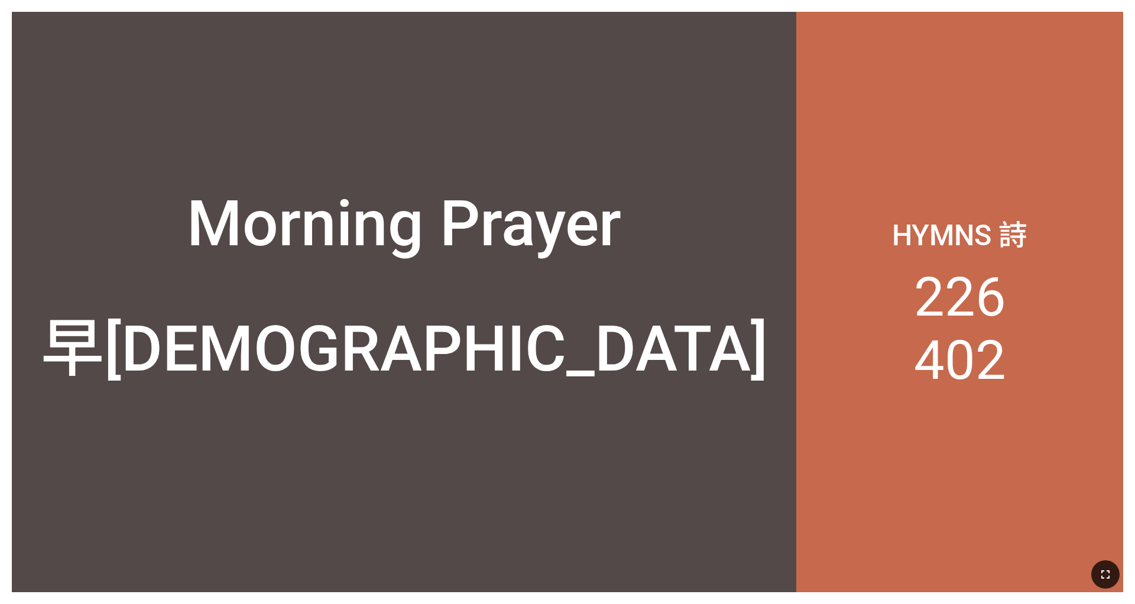
click at [756, 566] on icon "button" at bounding box center [1106, 575] width 14 height 14
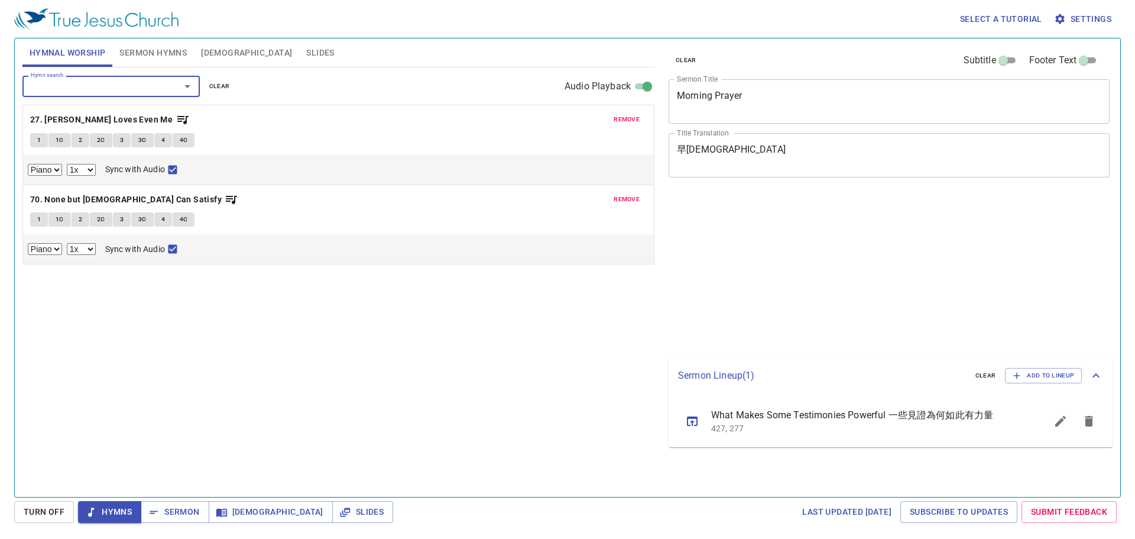
select select "1"
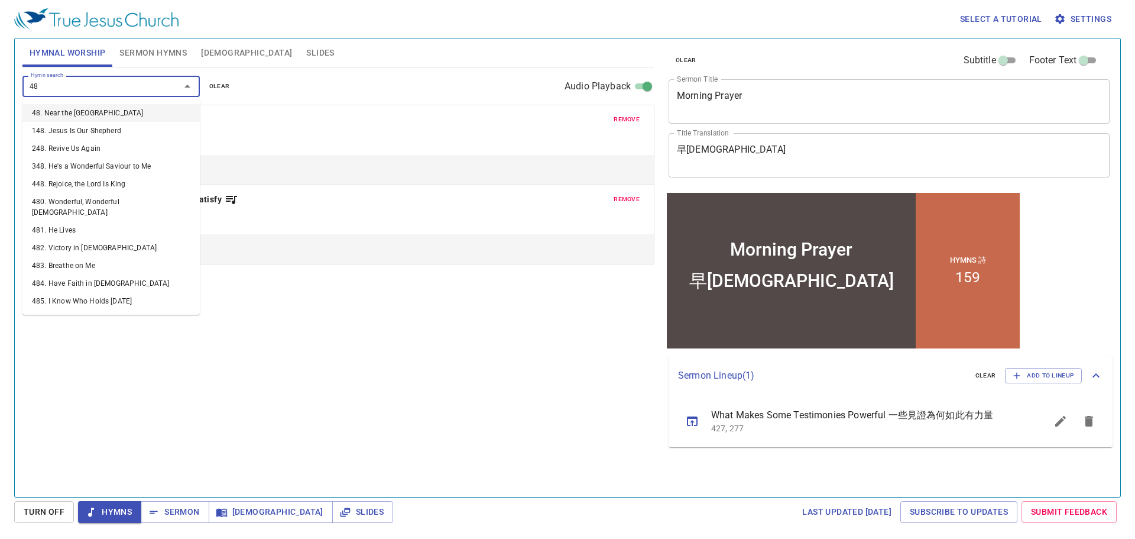
type input "484"
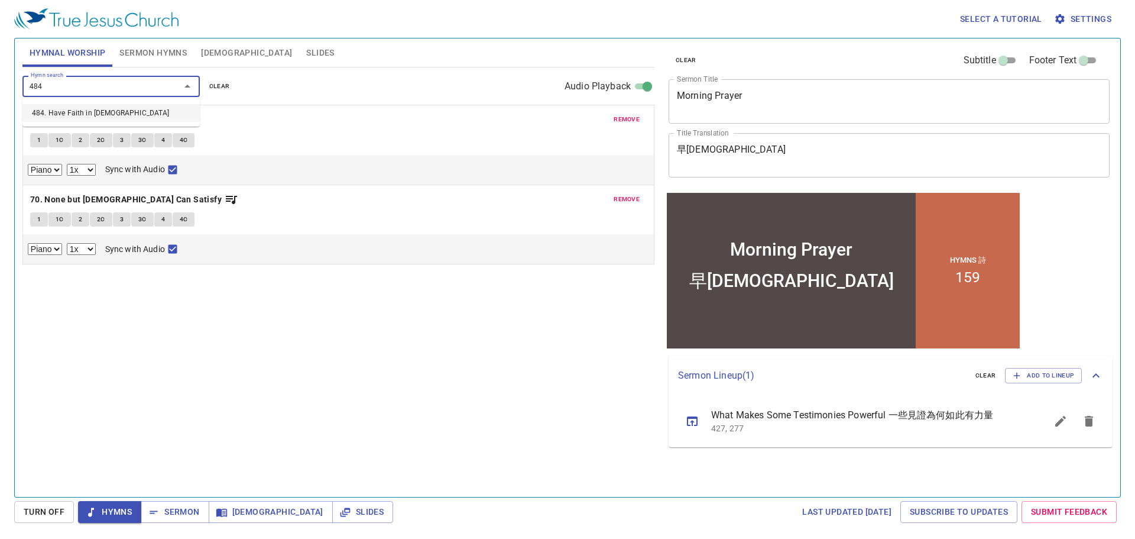
select select "1"
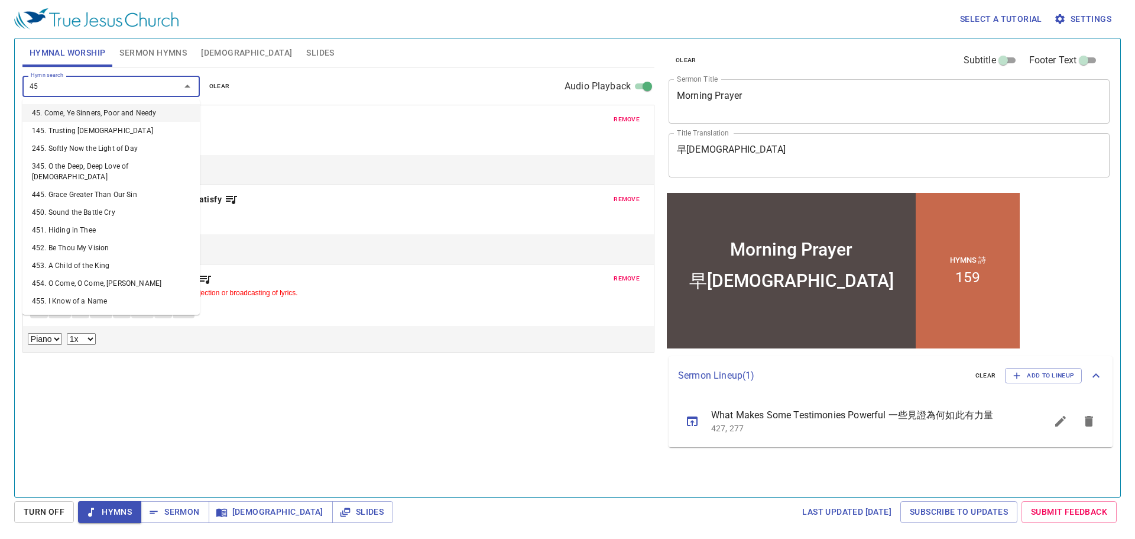
type input "455"
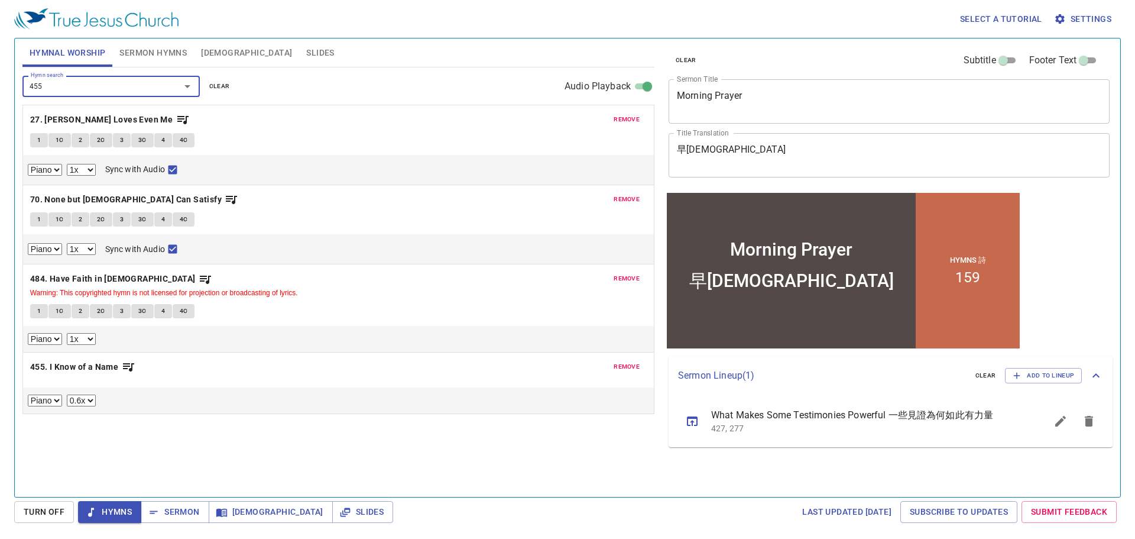
select select "1"
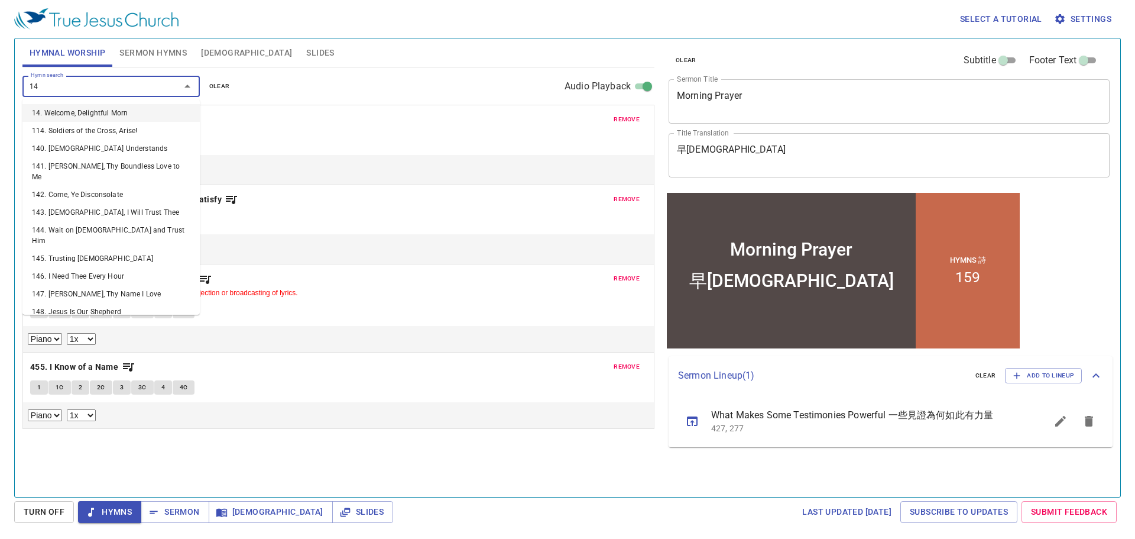
type input "146"
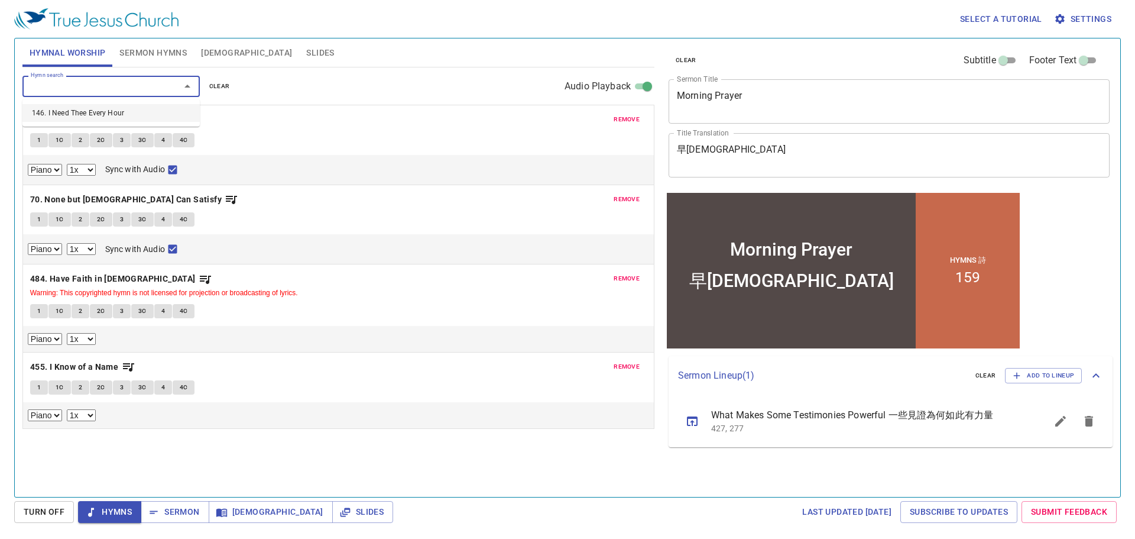
select select "1"
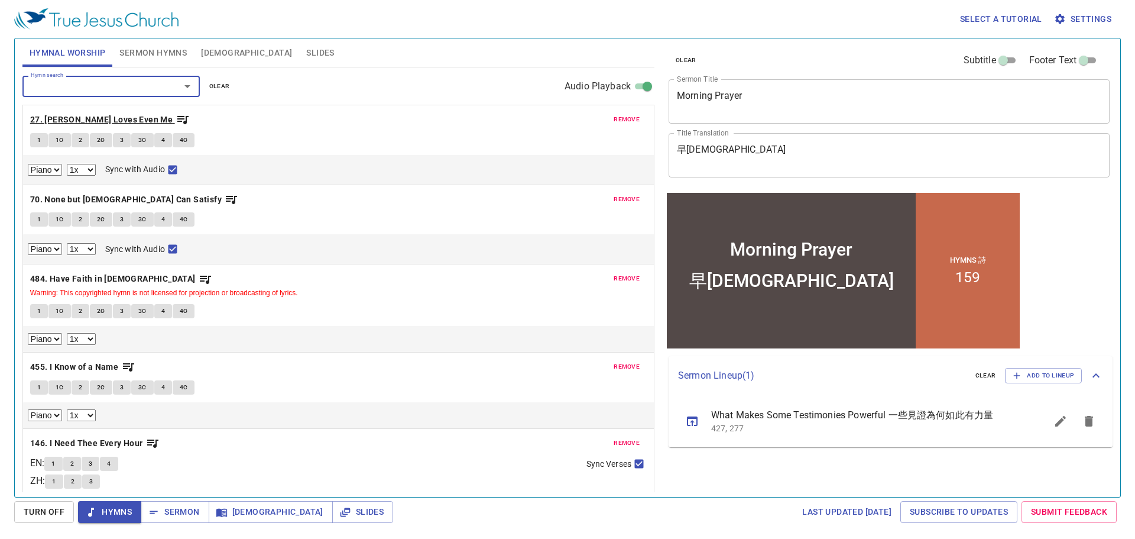
click at [77, 122] on b "27. [PERSON_NAME] Loves Even Me" at bounding box center [101, 119] width 143 height 15
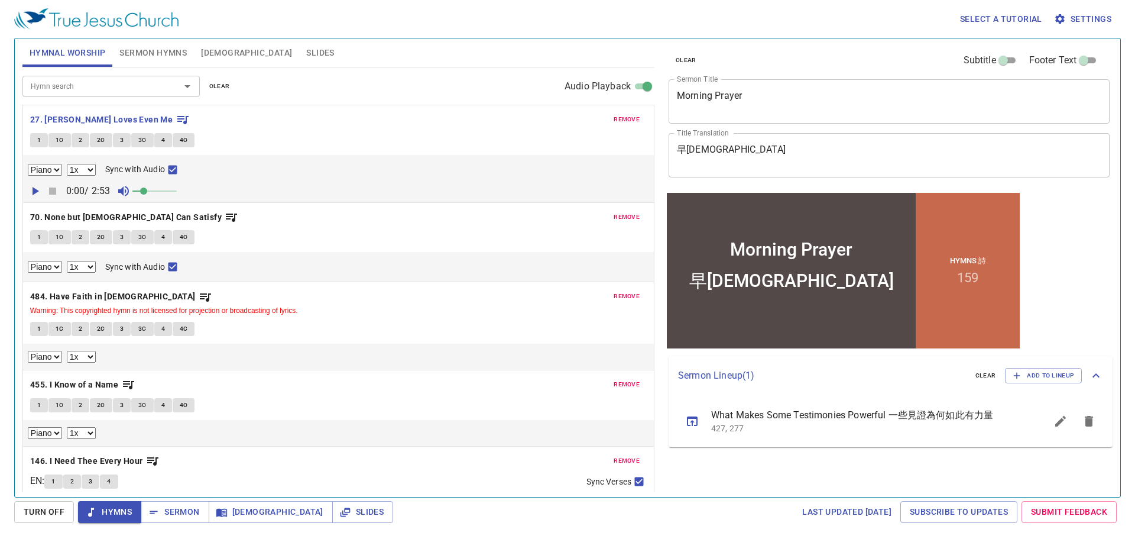
click at [40, 141] on span "1" at bounding box center [39, 140] width 4 height 11
checkbox input "false"
click at [57, 142] on span "1C" at bounding box center [60, 140] width 8 height 11
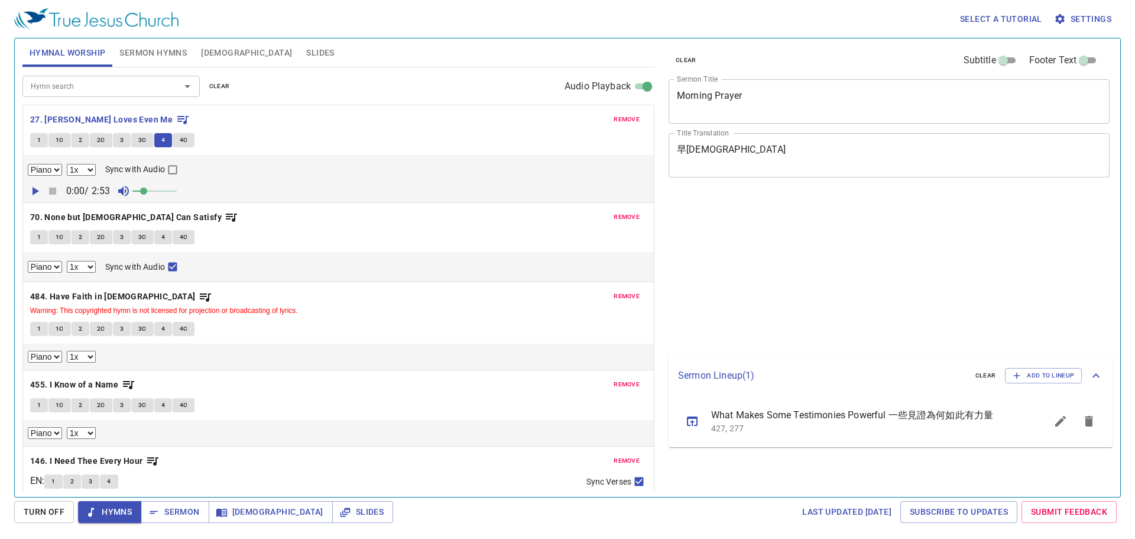
select select "1"
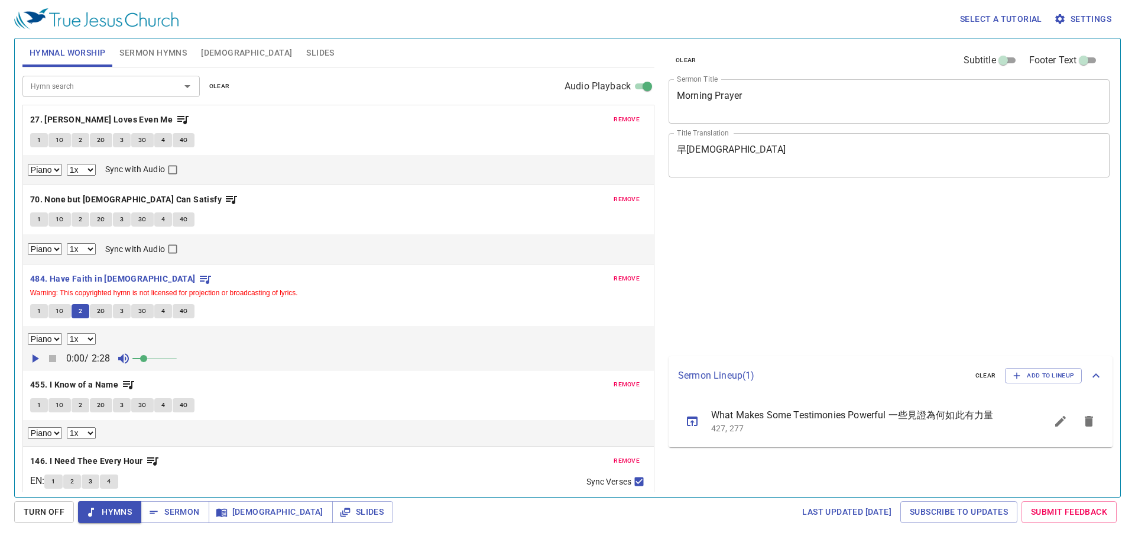
select select "1"
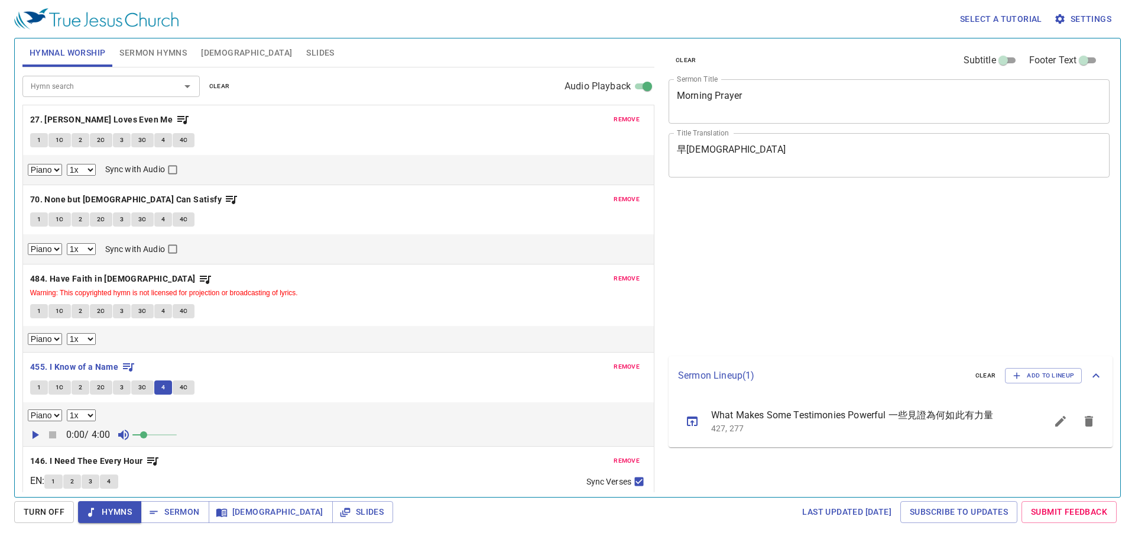
select select "1"
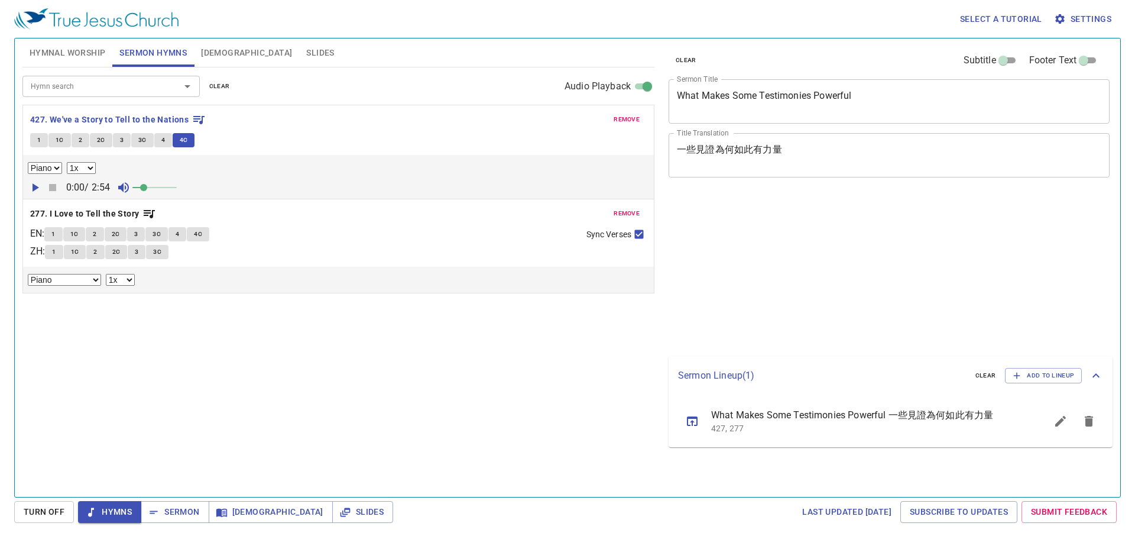
select select "1"
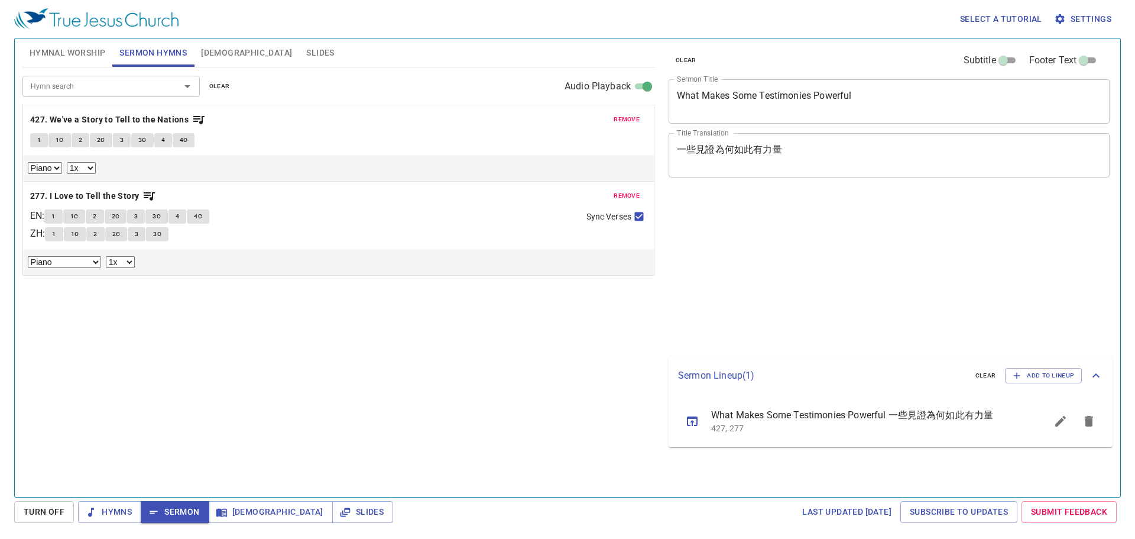
select select "1"
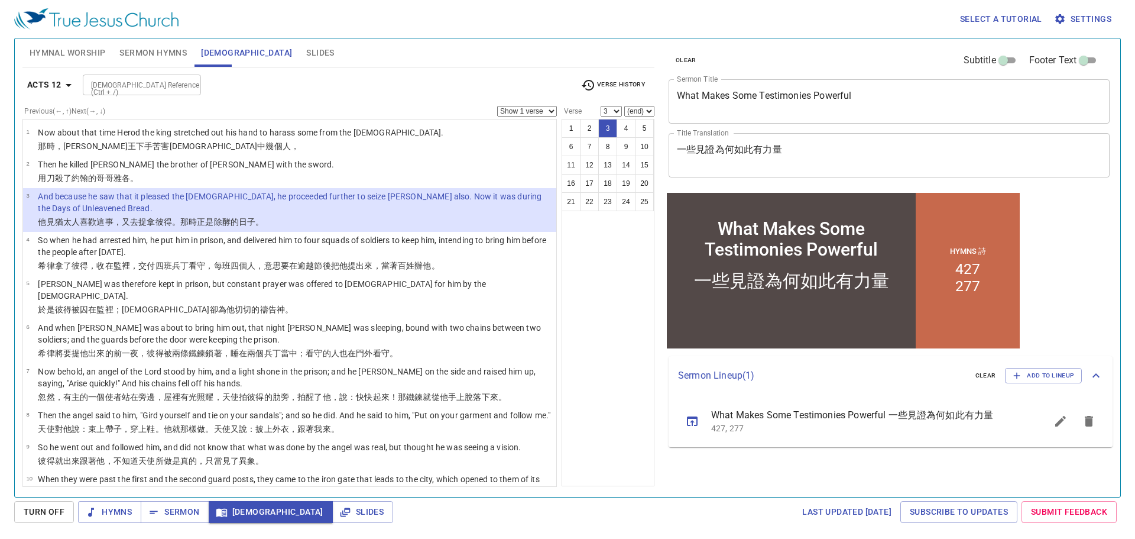
click at [285, 241] on p "So when he had arrested him, he put him in prison, and delivered him to four sq…" at bounding box center [295, 246] width 515 height 24
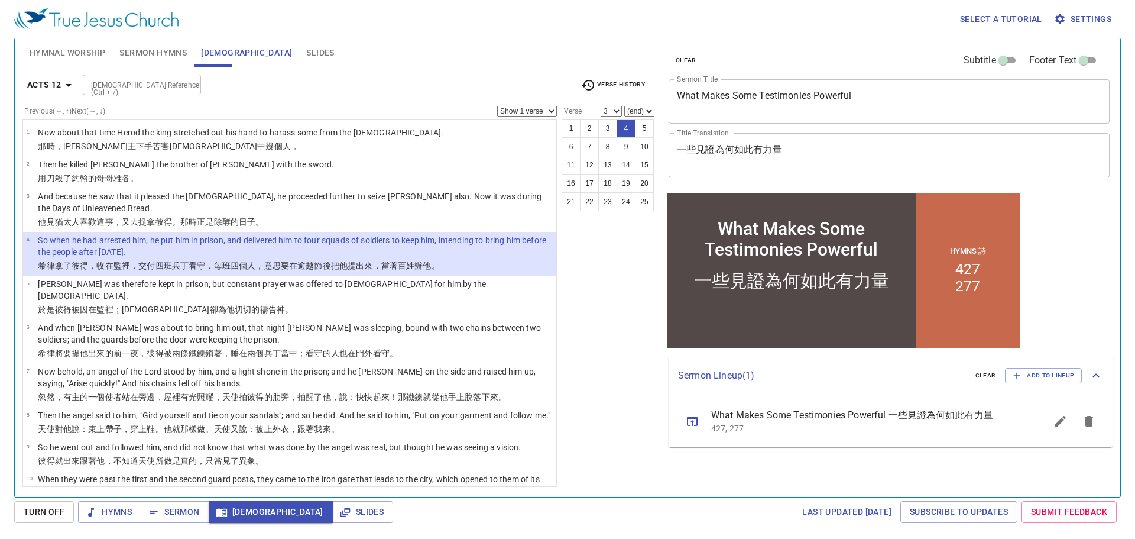
select select "4"
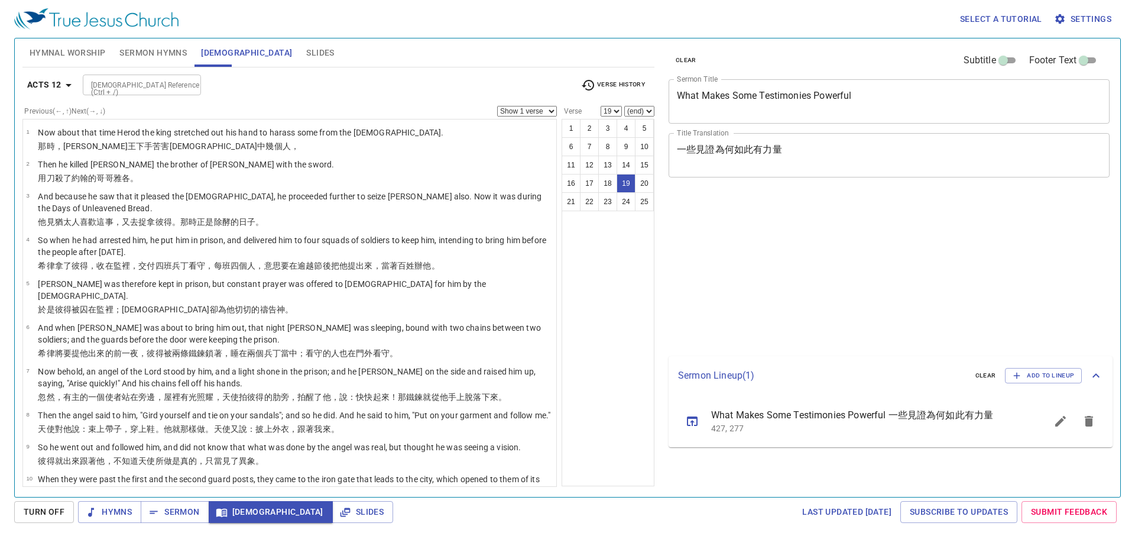
select select "19"
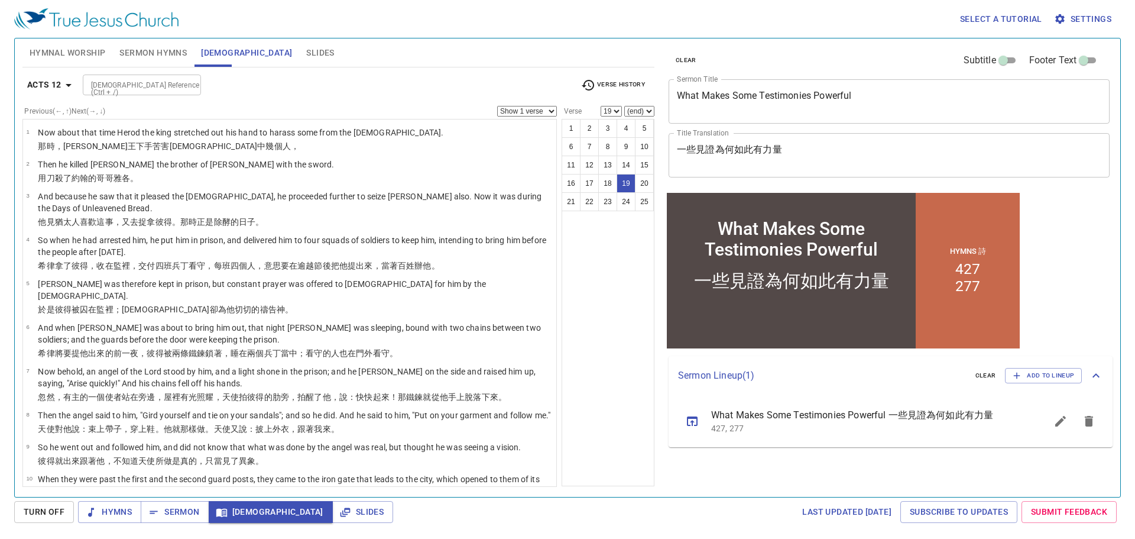
scroll to position [414, 0]
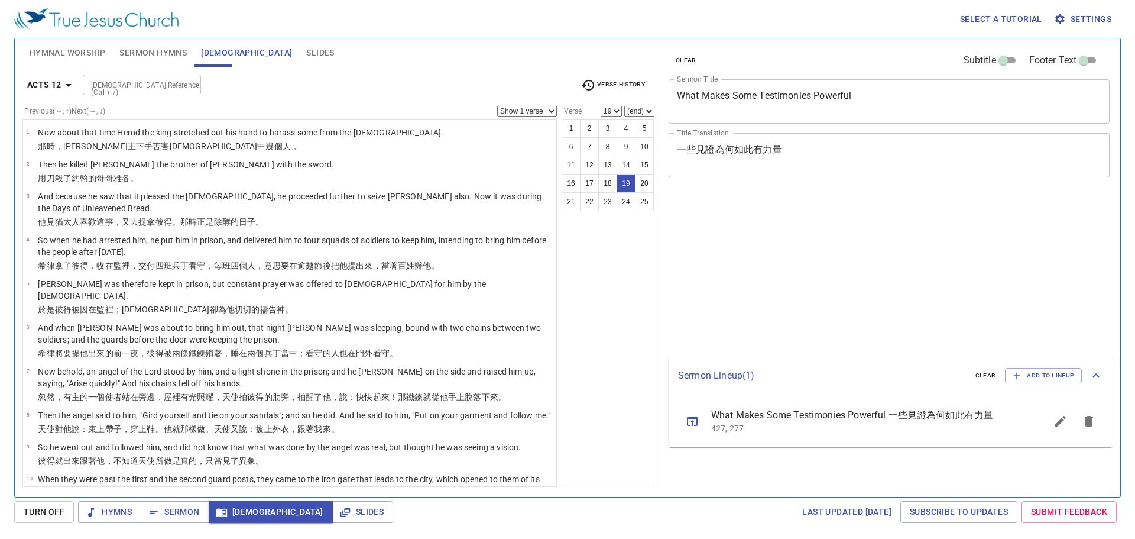
select select "19"
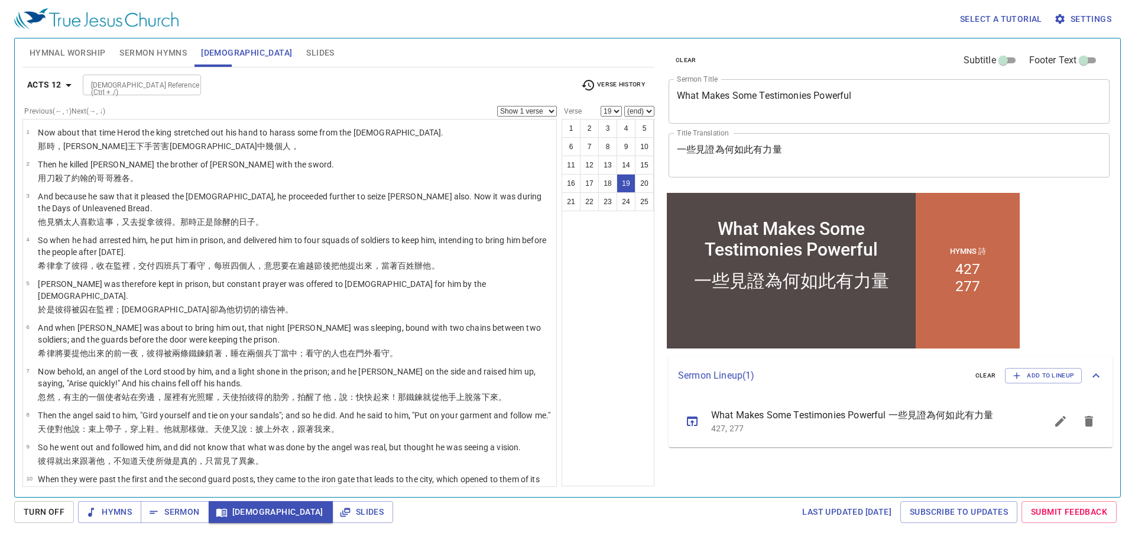
scroll to position [414, 0]
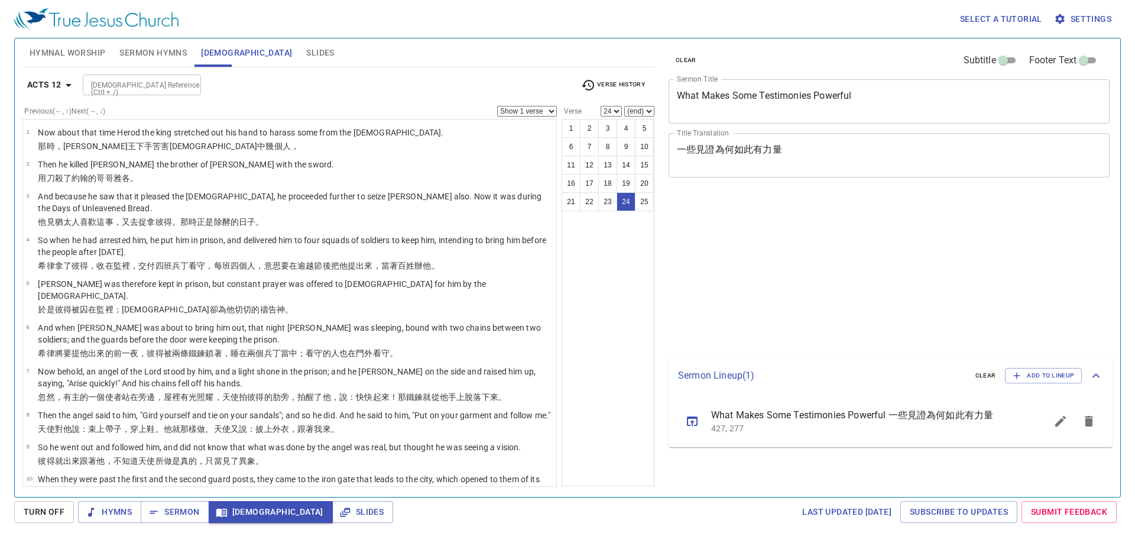
select select "24"
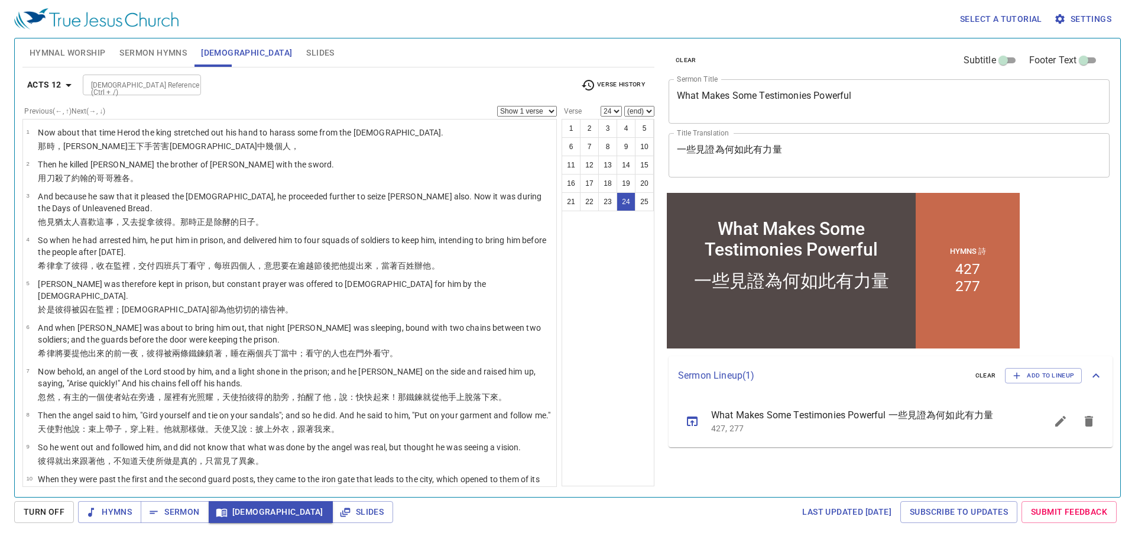
scroll to position [595, 0]
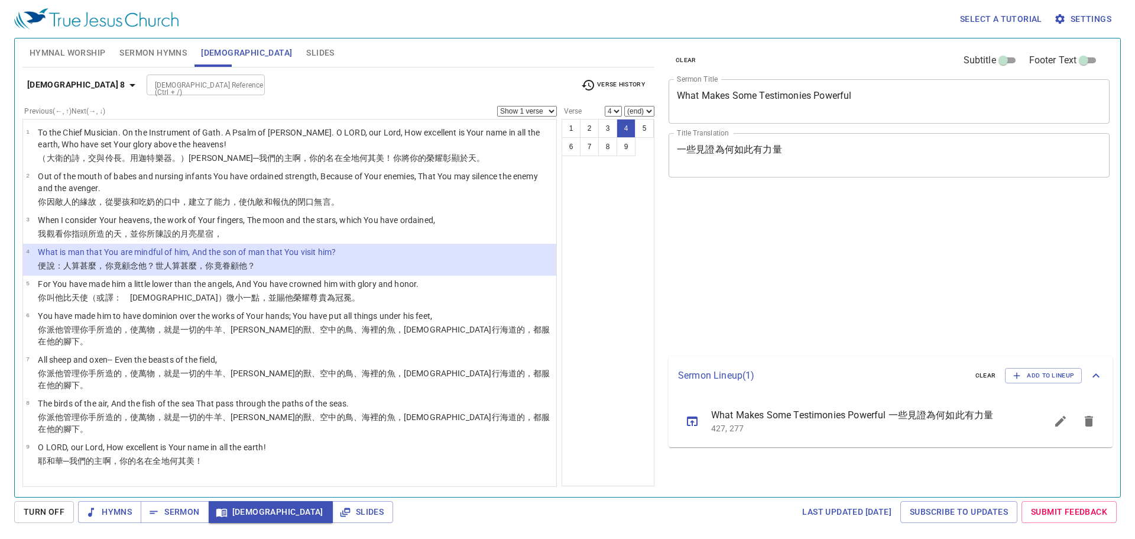
select select "4"
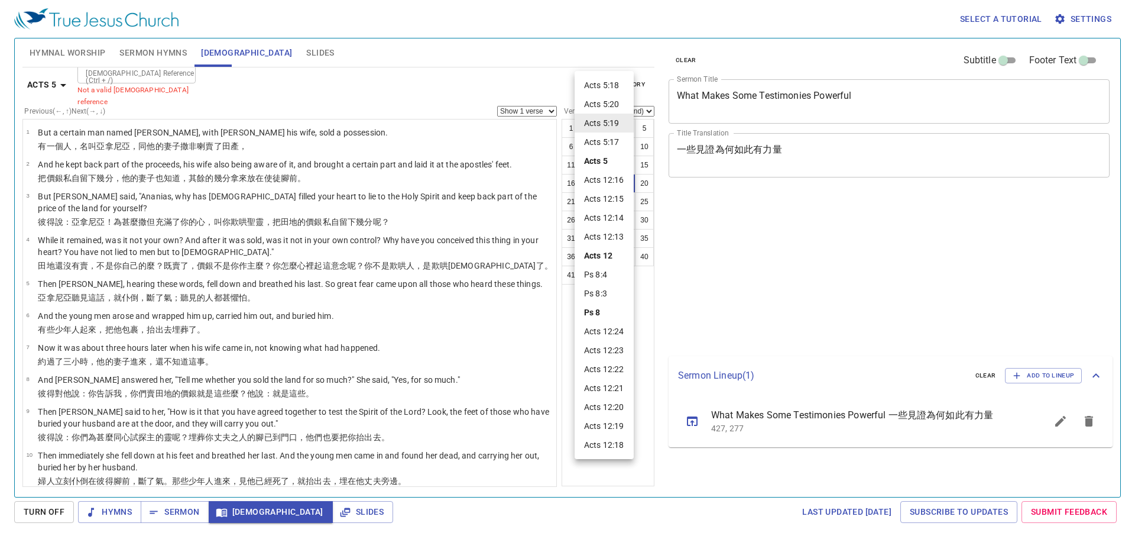
select select "19"
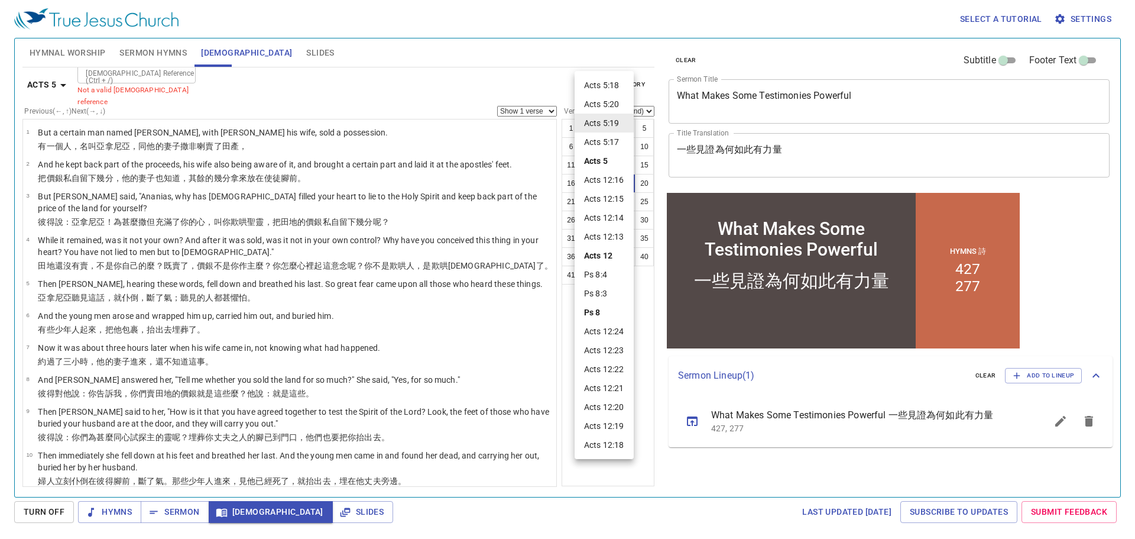
scroll to position [425, 0]
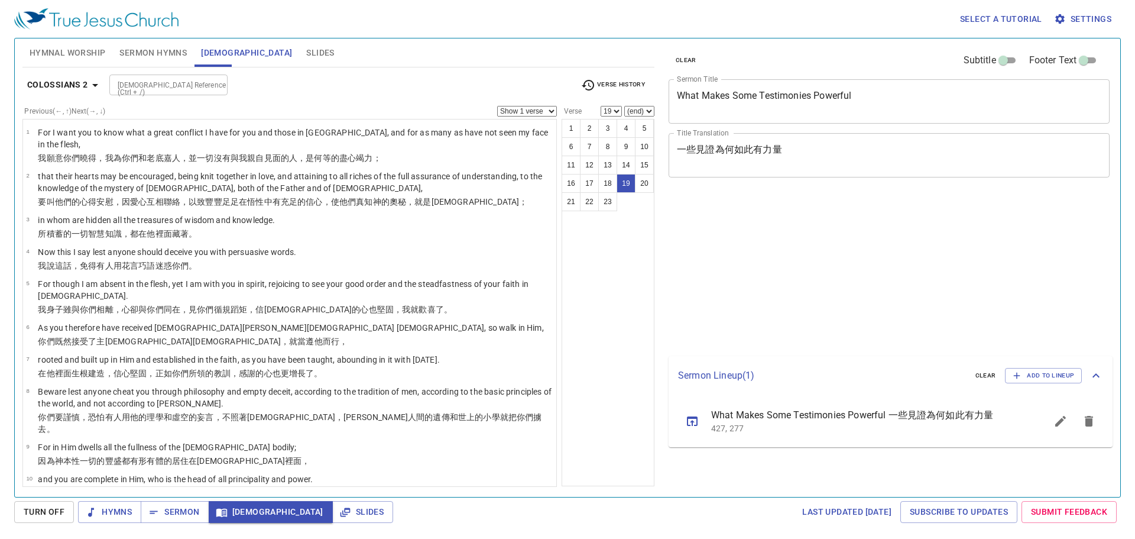
select select "19"
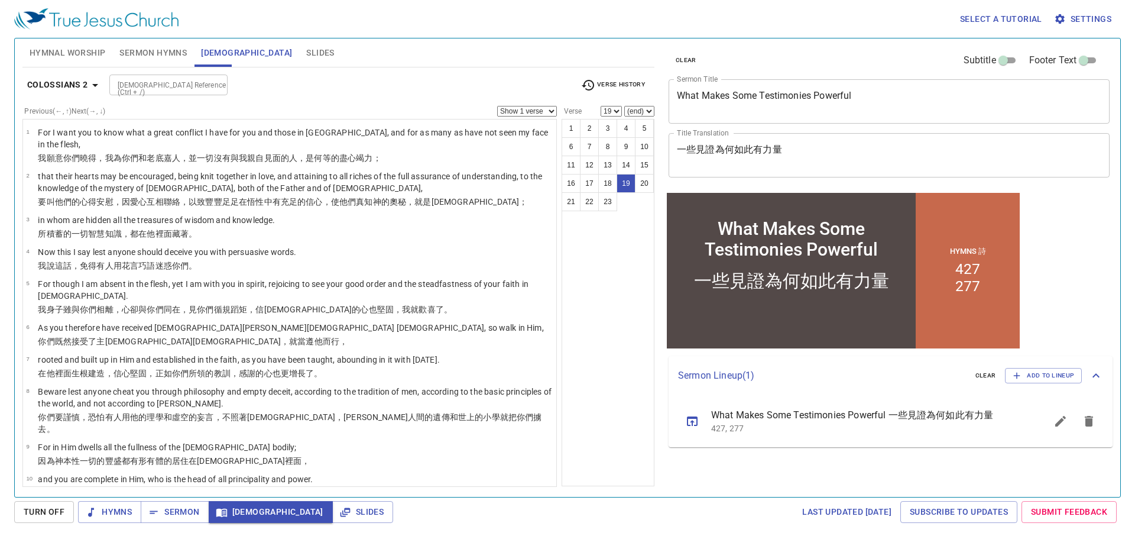
scroll to position [475, 0]
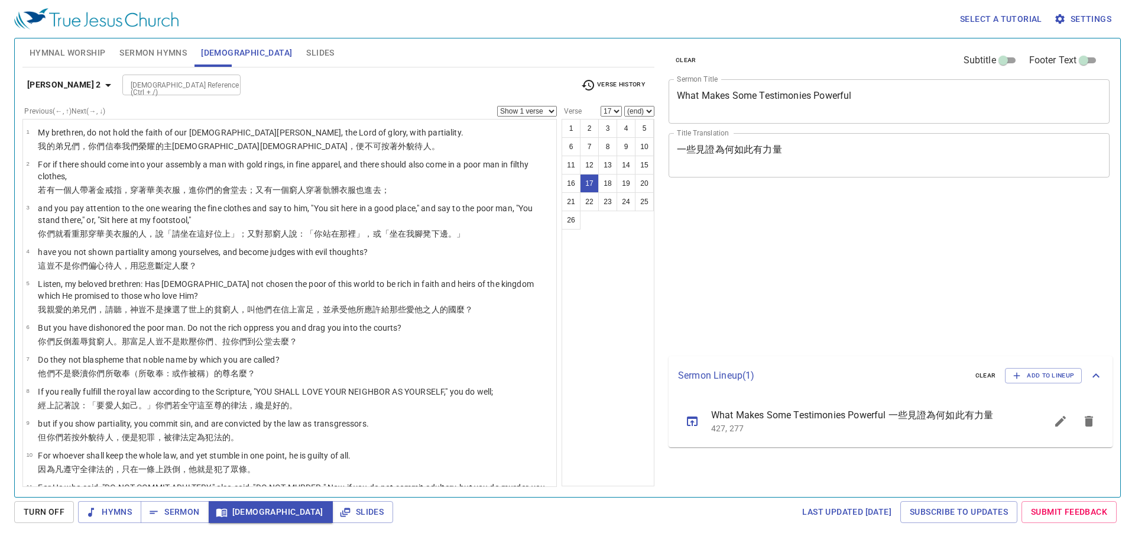
select select "17"
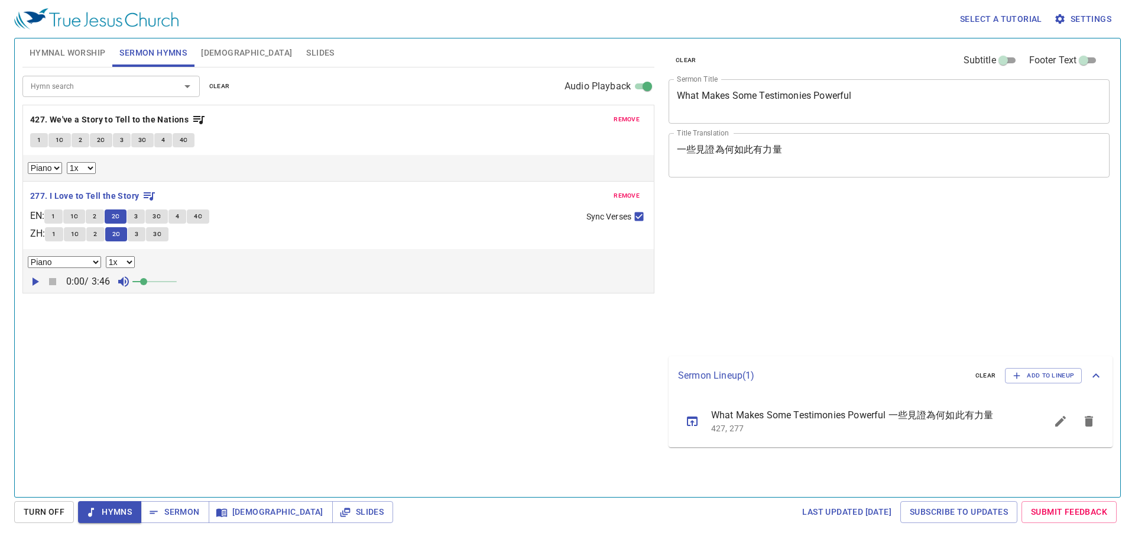
select select "1"
